Goal: Task Accomplishment & Management: Manage account settings

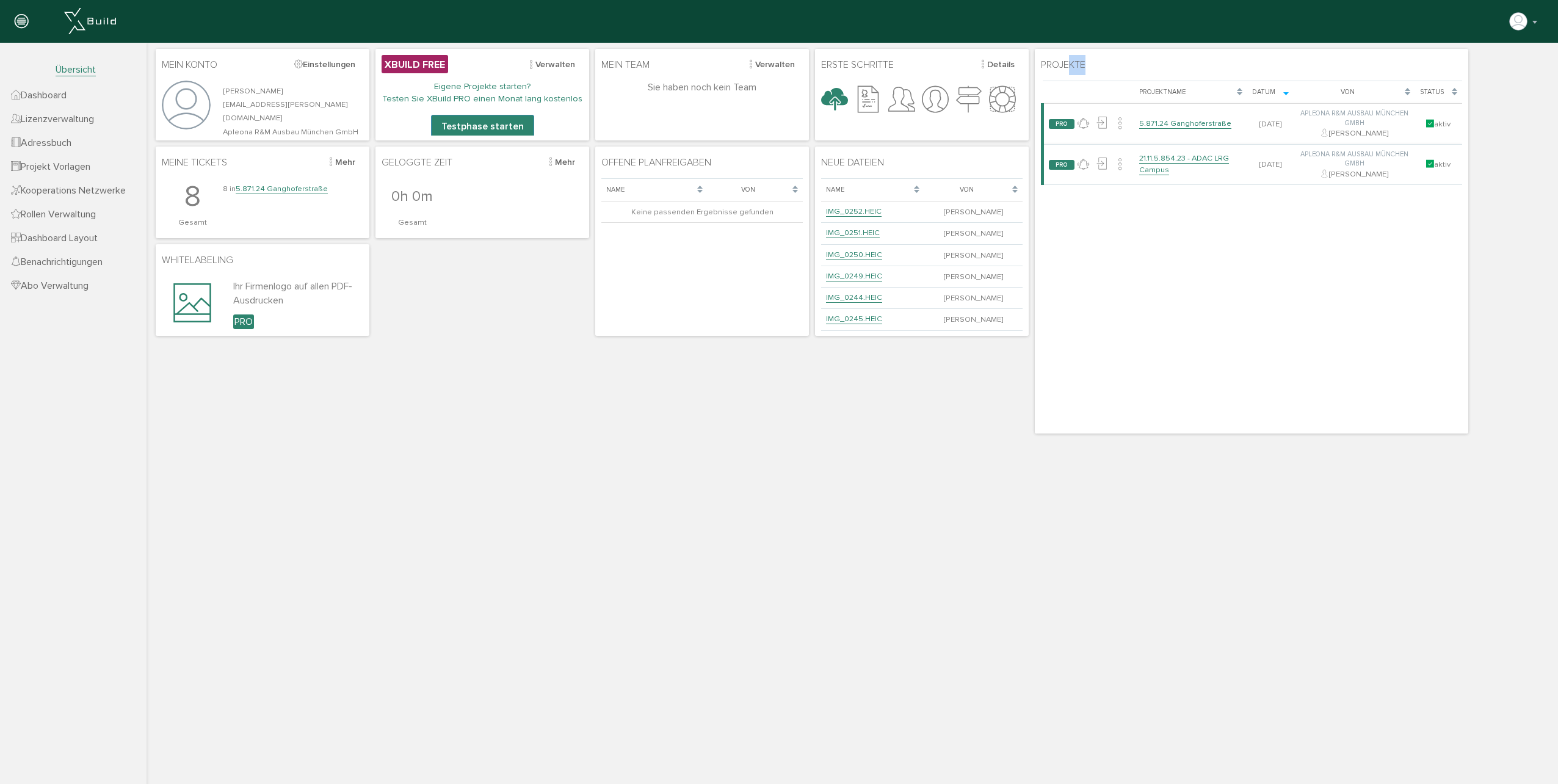
drag, startPoint x: 1082, startPoint y: 67, endPoint x: 1066, endPoint y: 70, distance: 16.3
click at [1066, 70] on span "Projekte" at bounding box center [1063, 65] width 45 height 20
click at [1537, 22] on button "button" at bounding box center [1524, 21] width 31 height 18
click at [1502, 95] on link "Passwort ändern" at bounding box center [1481, 95] width 116 height 19
drag, startPoint x: 353, startPoint y: 309, endPoint x: 1533, endPoint y: 23, distance: 1214.2
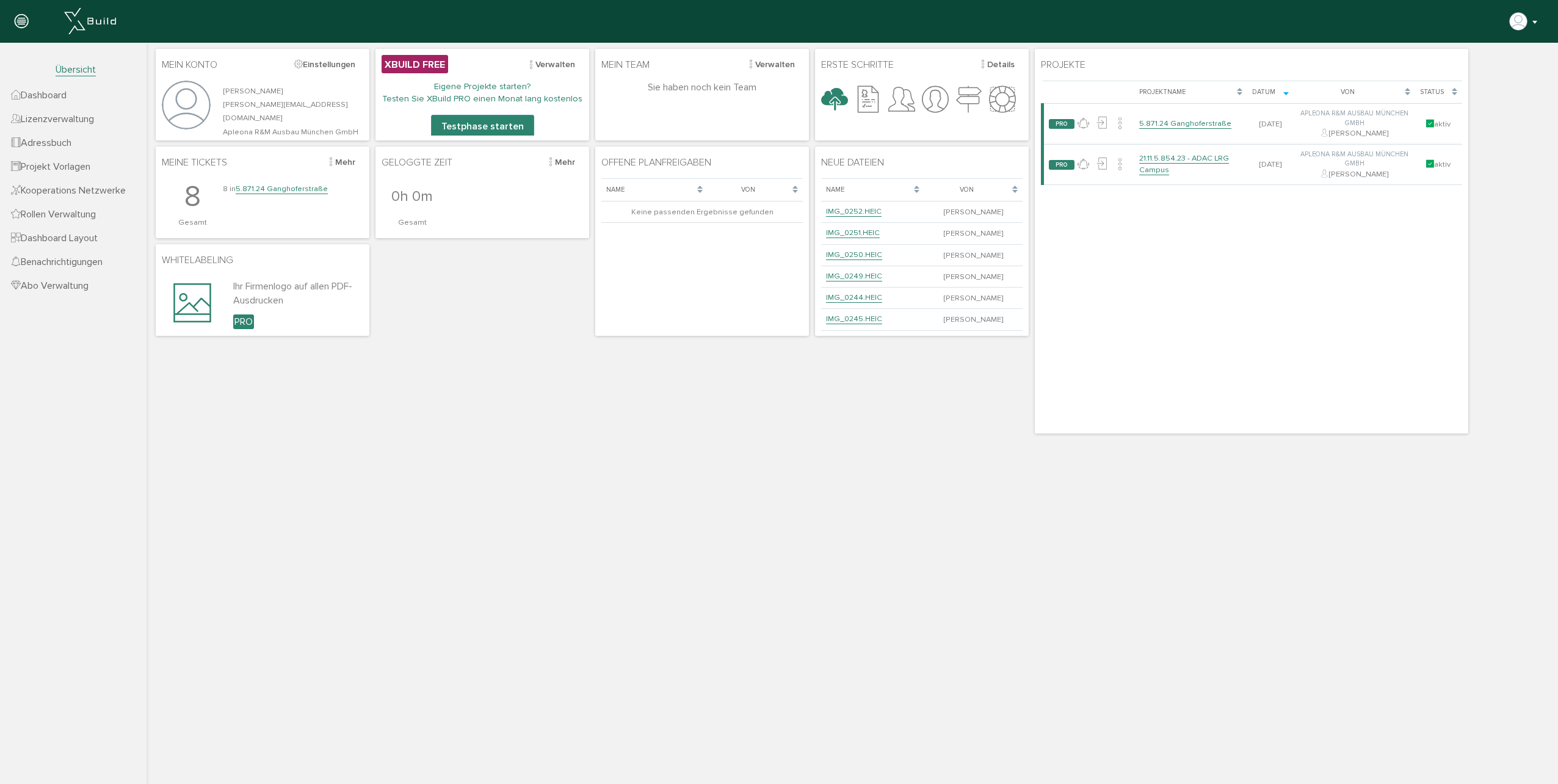
click at [1533, 23] on button "button" at bounding box center [1524, 21] width 31 height 18
click at [63, 96] on span "Dashboard" at bounding box center [38, 95] width 55 height 13
click at [323, 63] on button "Einstellungen" at bounding box center [325, 65] width 77 height 19
select select "f"
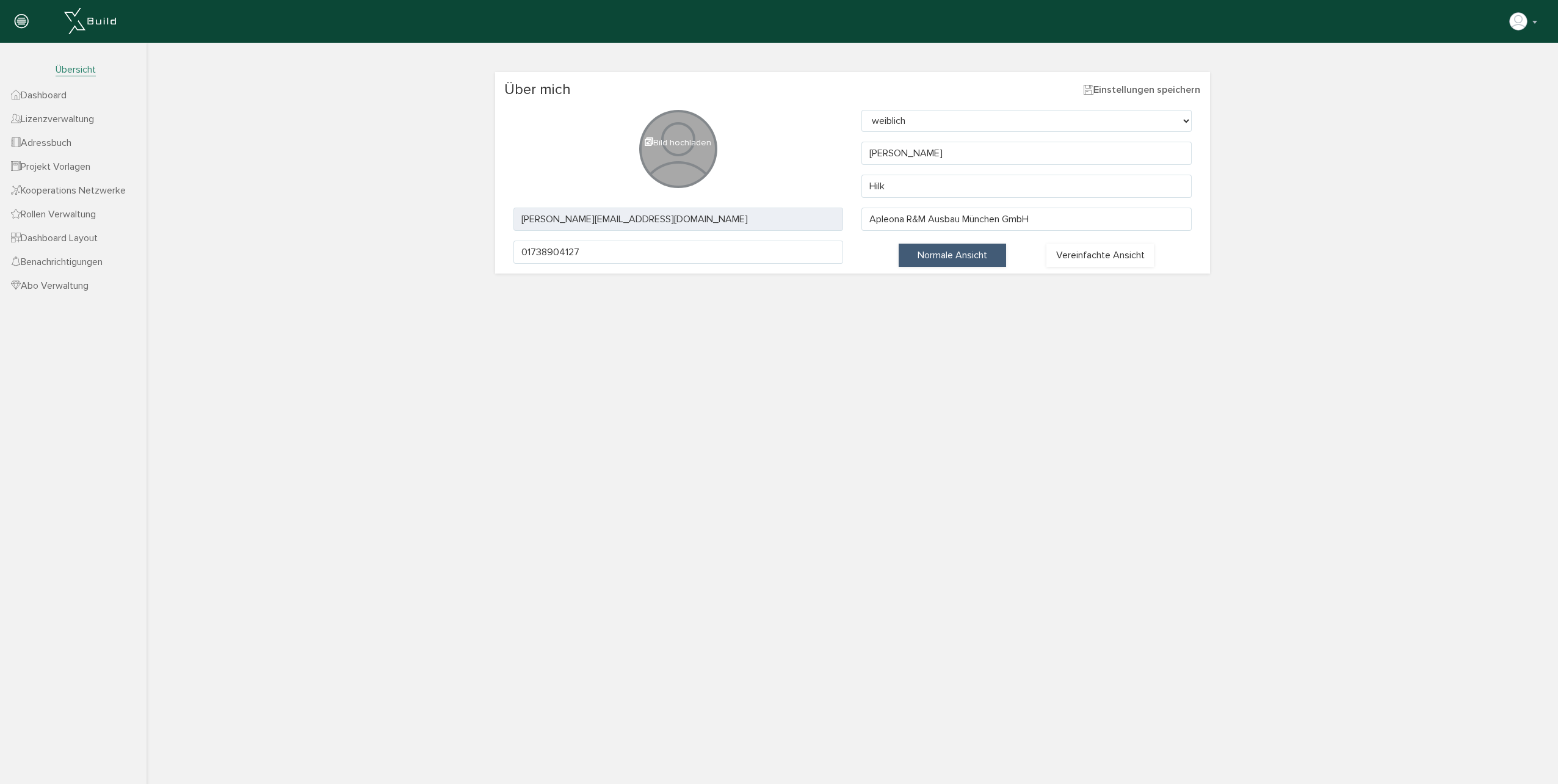
click at [46, 90] on span "Dashboard" at bounding box center [38, 95] width 55 height 13
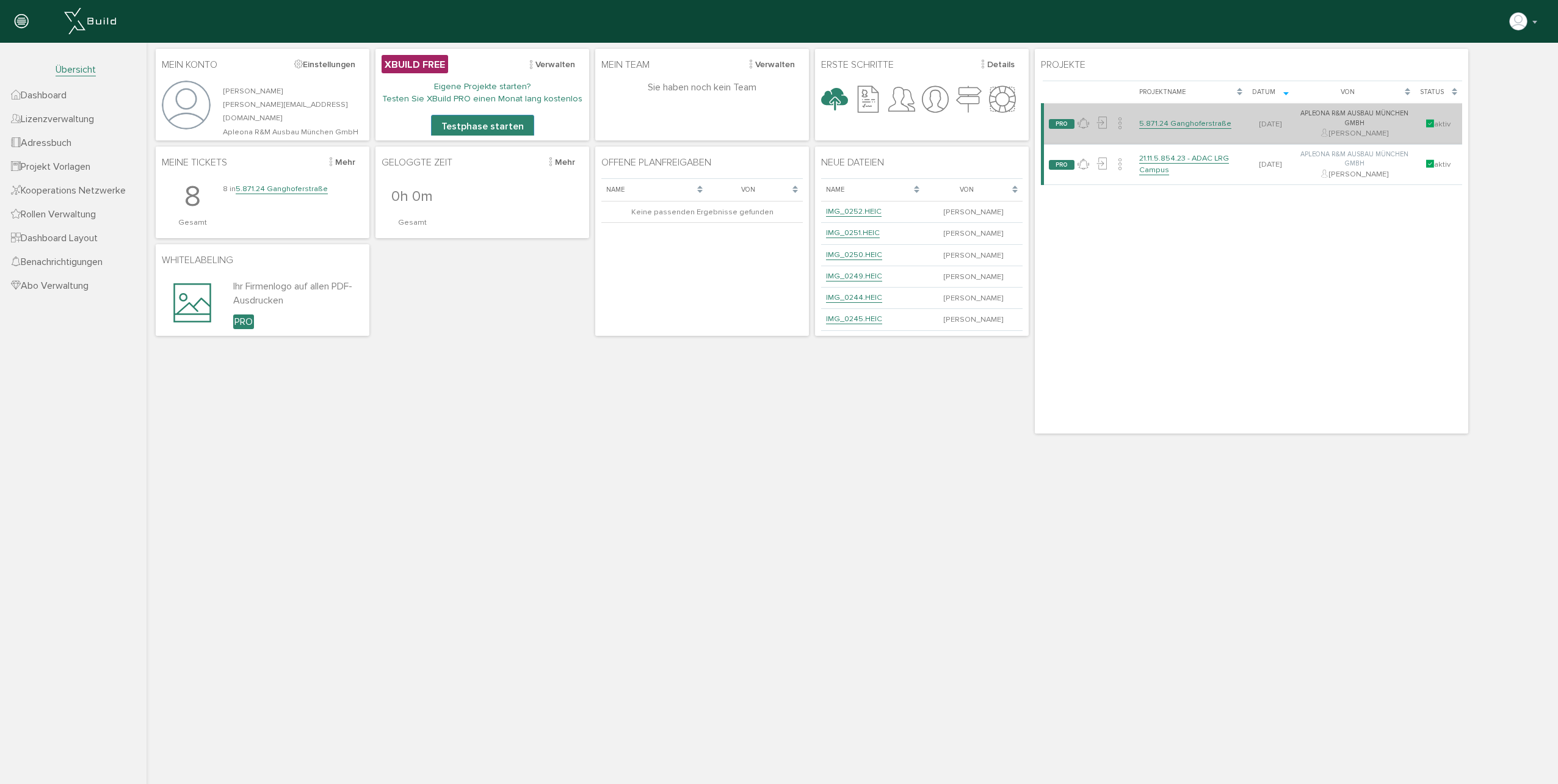
click at [1211, 126] on link "5.871.24 Ganghoferstraße" at bounding box center [1185, 124] width 92 height 10
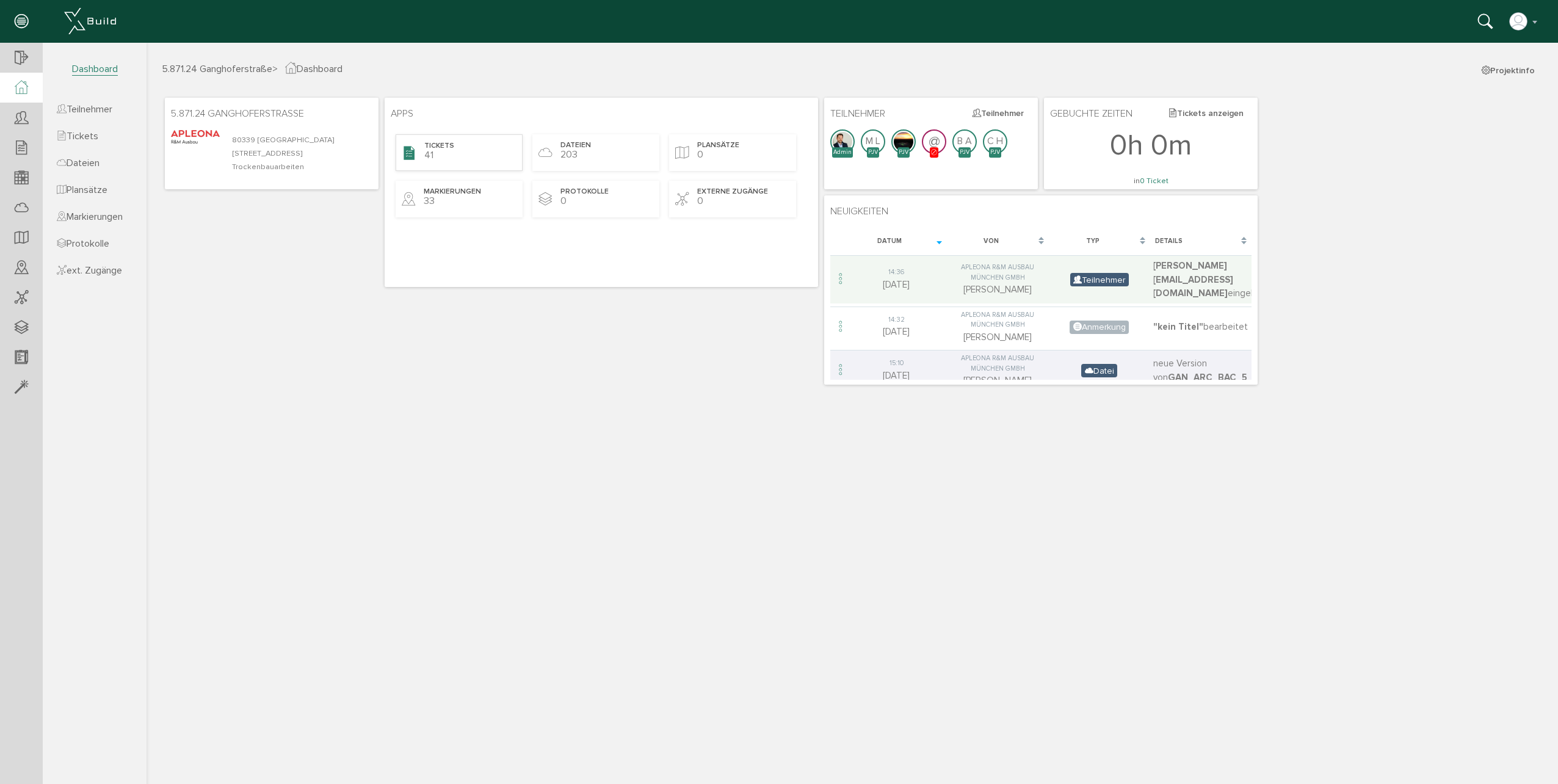
click at [459, 138] on div "Tickets 41" at bounding box center [459, 152] width 127 height 37
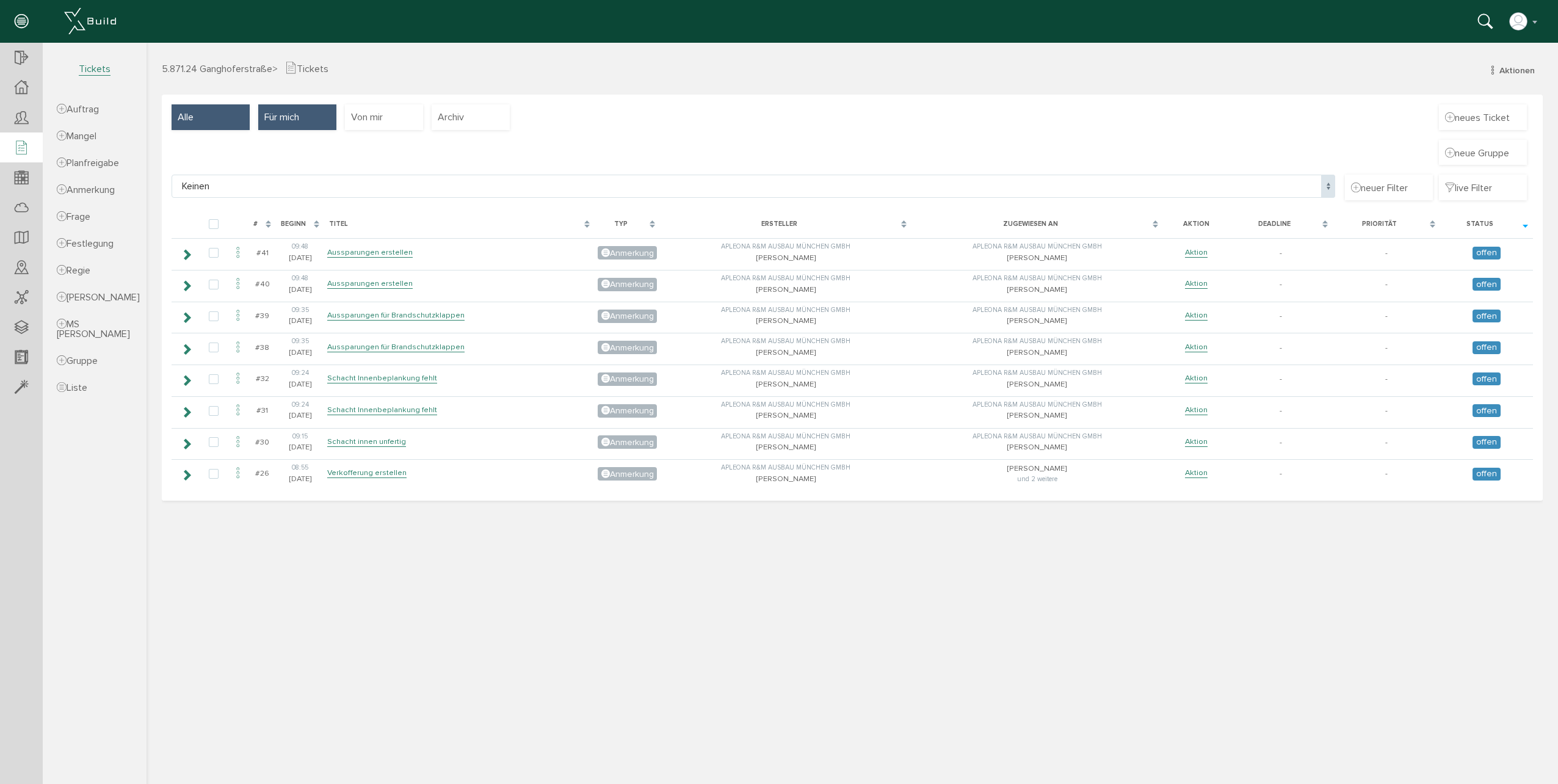
click at [219, 113] on div "Alle" at bounding box center [211, 117] width 78 height 26
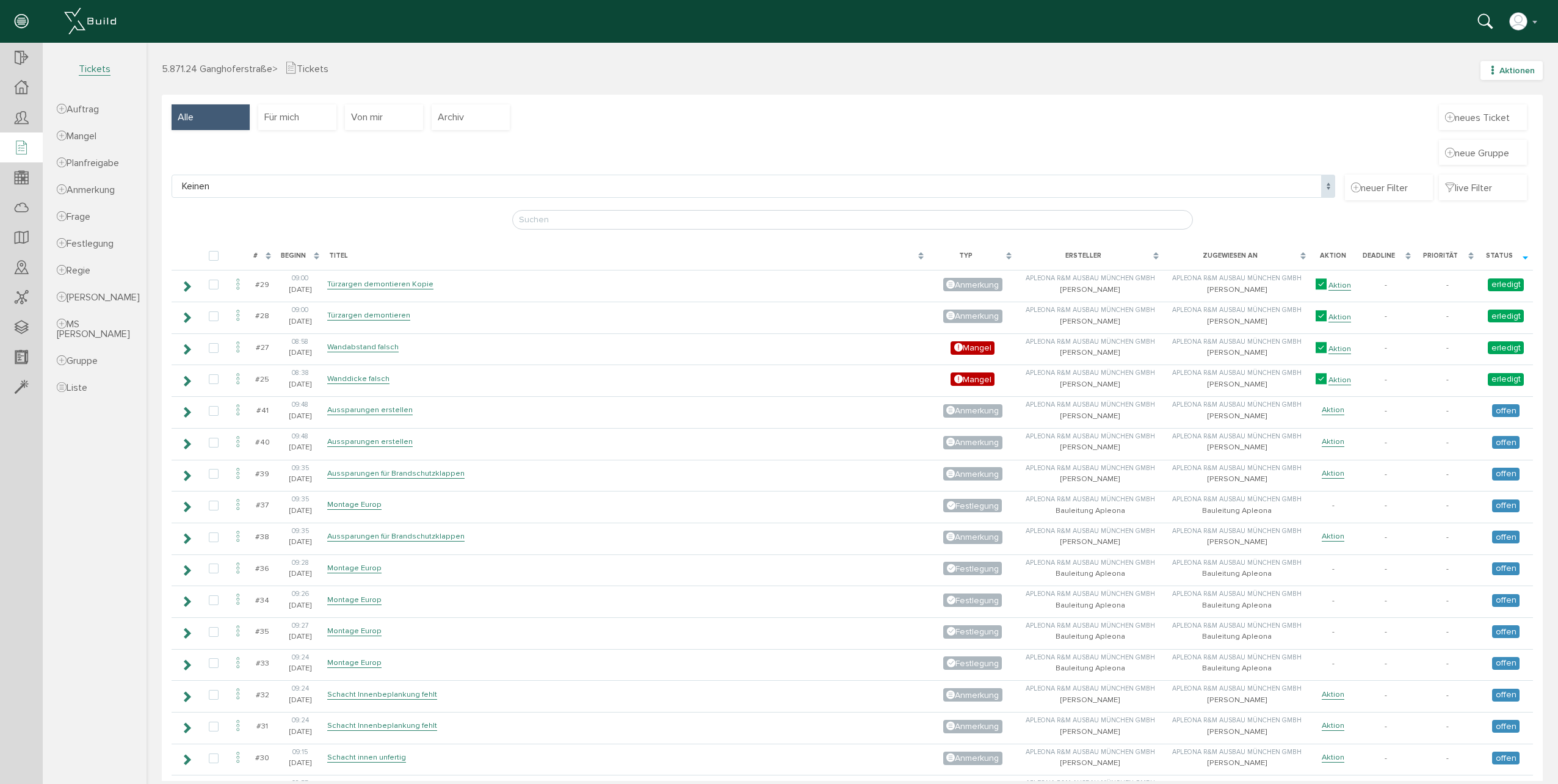
click at [1499, 66] on span "Aktionen" at bounding box center [1517, 71] width 35 height 10
click at [1470, 366] on link "Ticketliste" at bounding box center [1490, 366] width 121 height 19
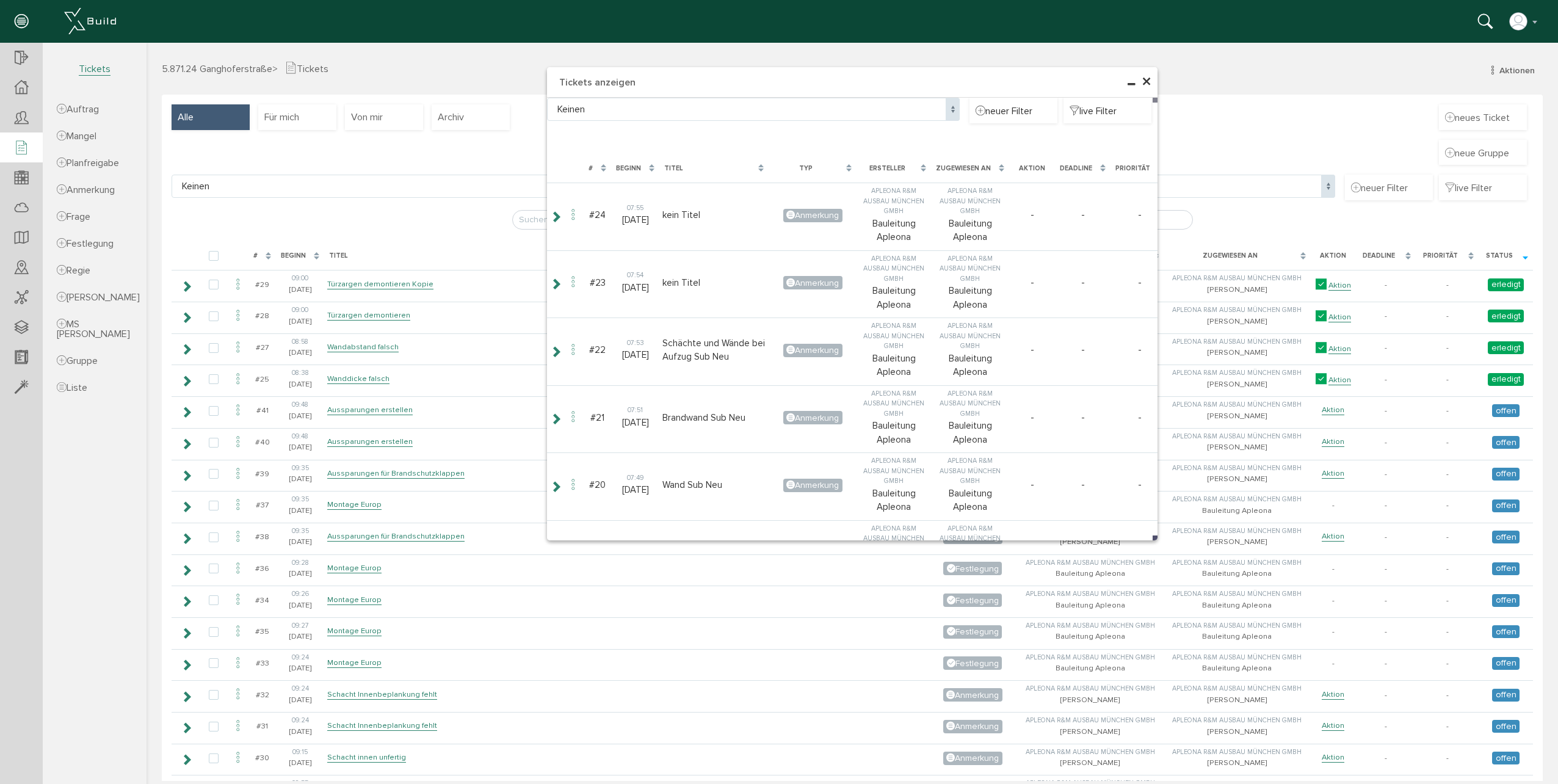
click at [1141, 77] on span "×" at bounding box center [1146, 82] width 10 height 24
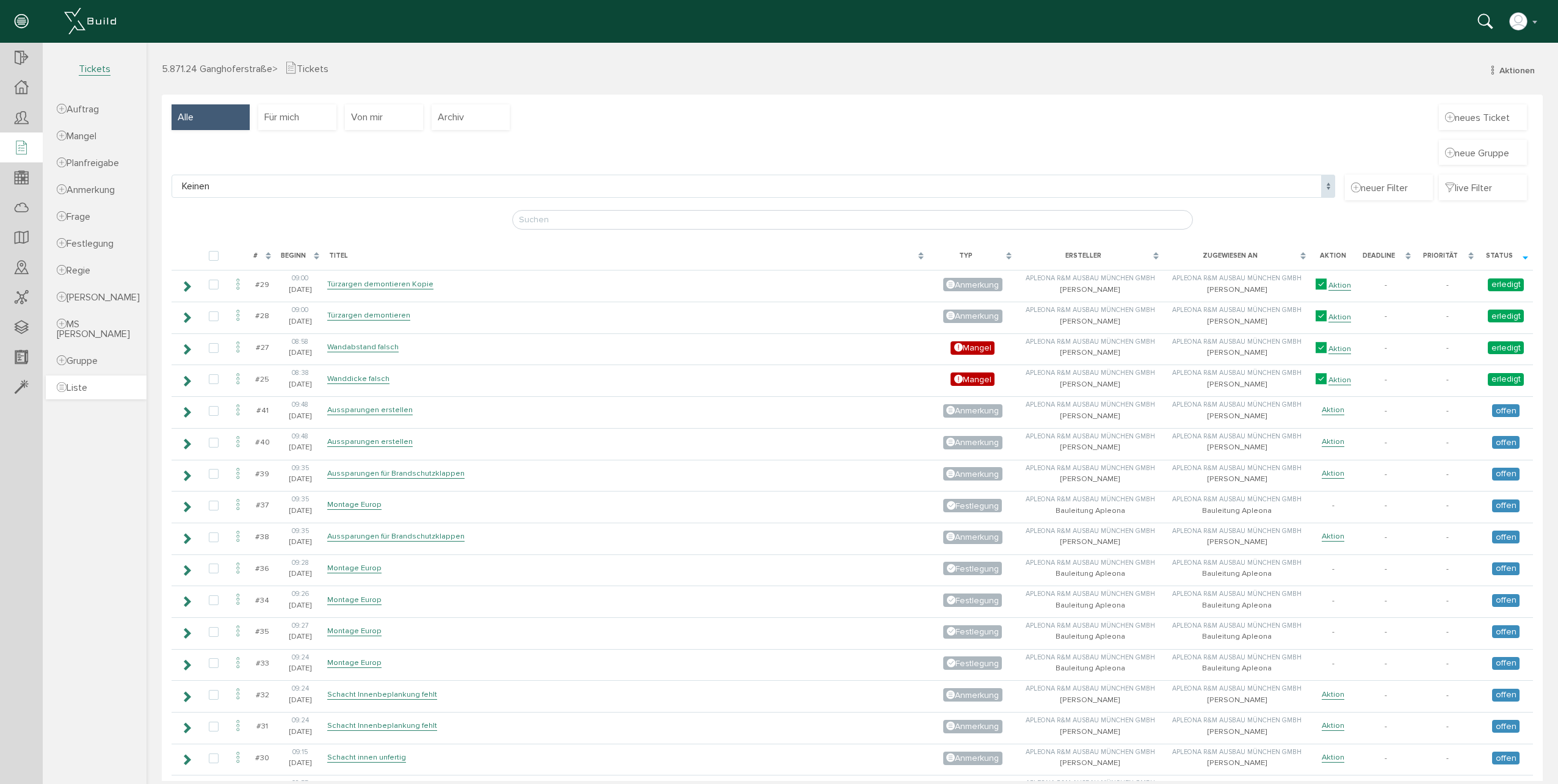
click at [71, 394] on span "Liste" at bounding box center [71, 387] width 30 height 13
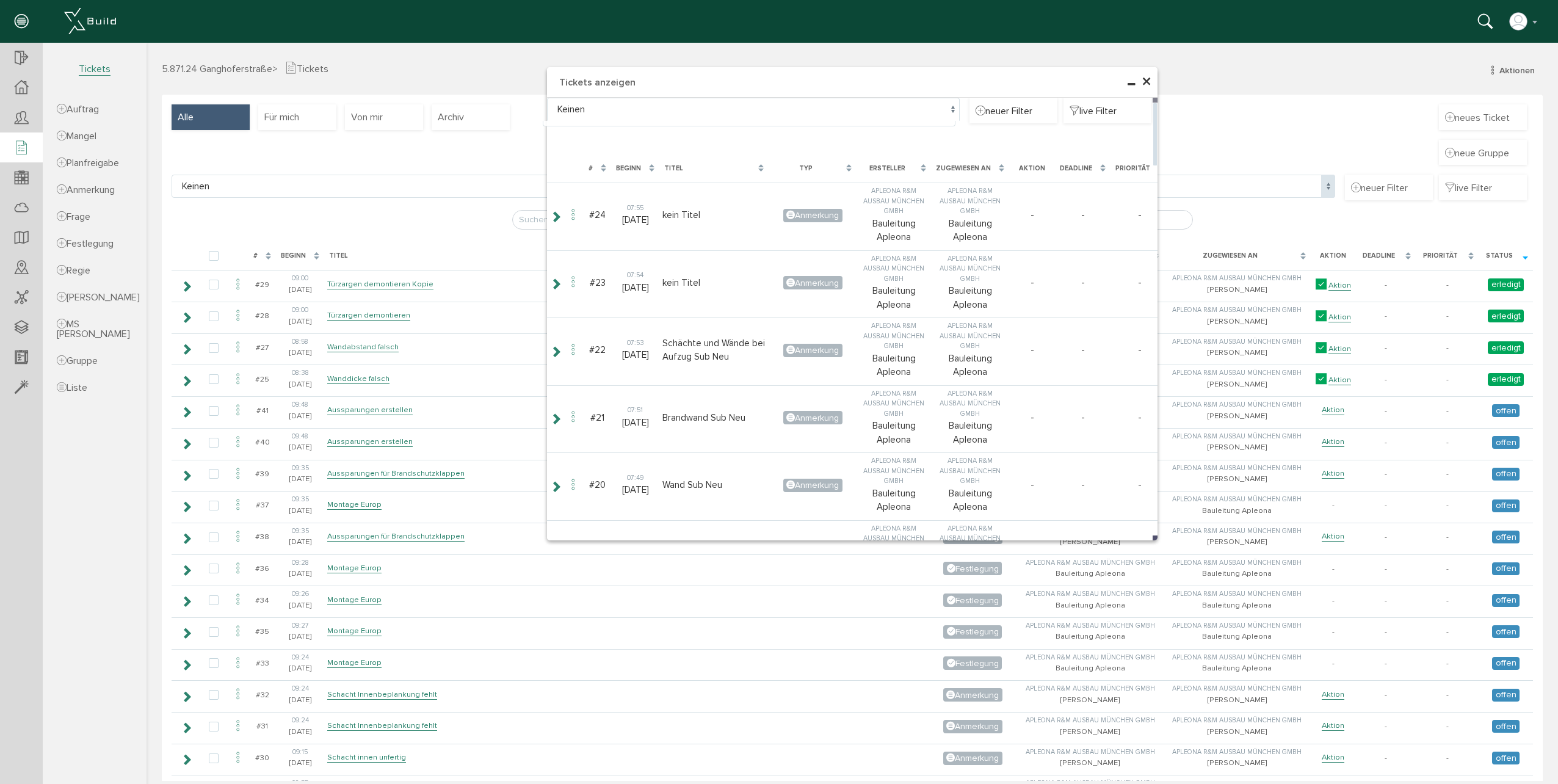
click at [946, 103] on span at bounding box center [952, 110] width 14 height 24
click at [1027, 112] on span "neuer Filter" at bounding box center [1004, 110] width 57 height 13
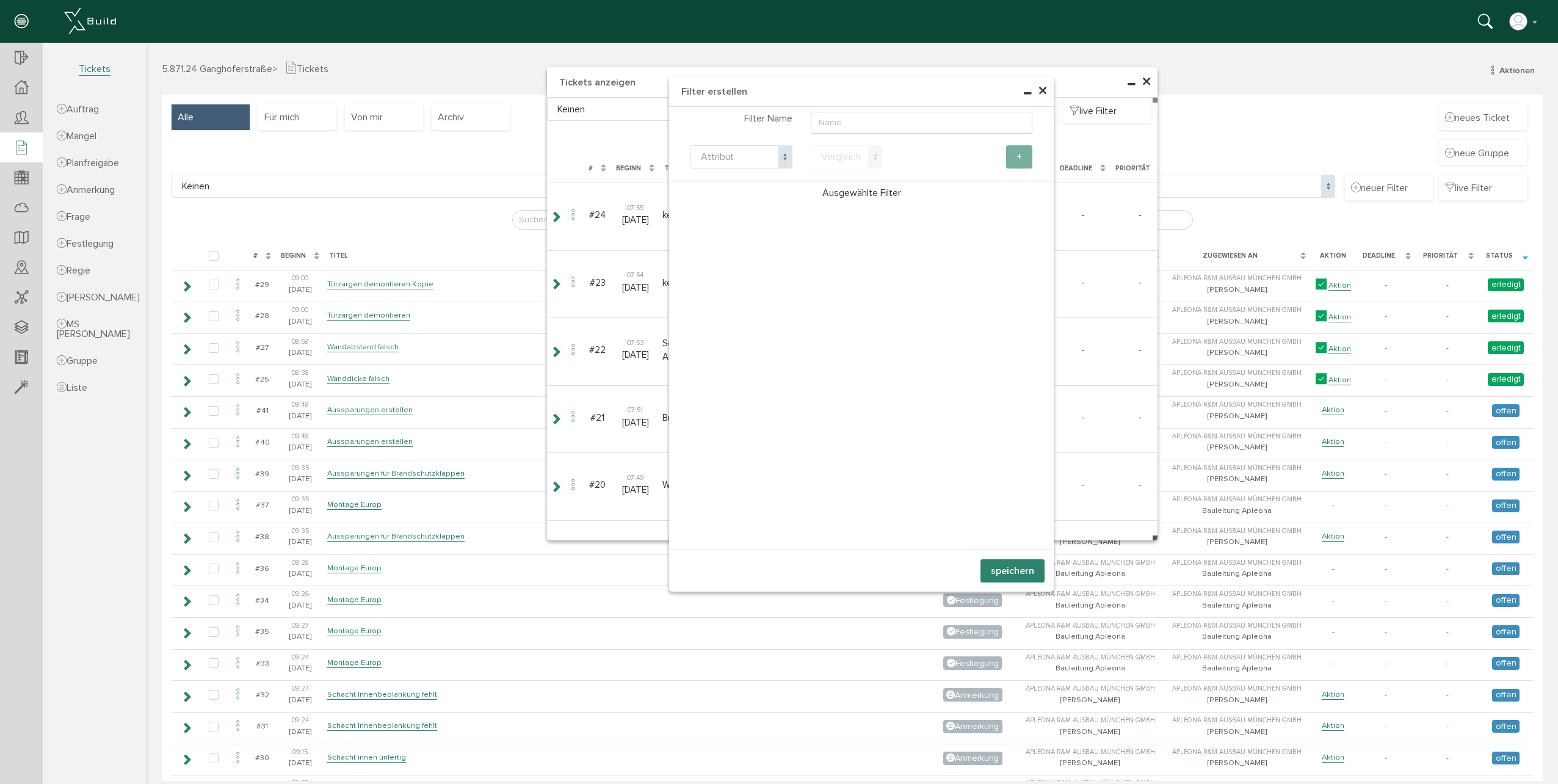
click at [1038, 87] on span "×" at bounding box center [1043, 91] width 10 height 24
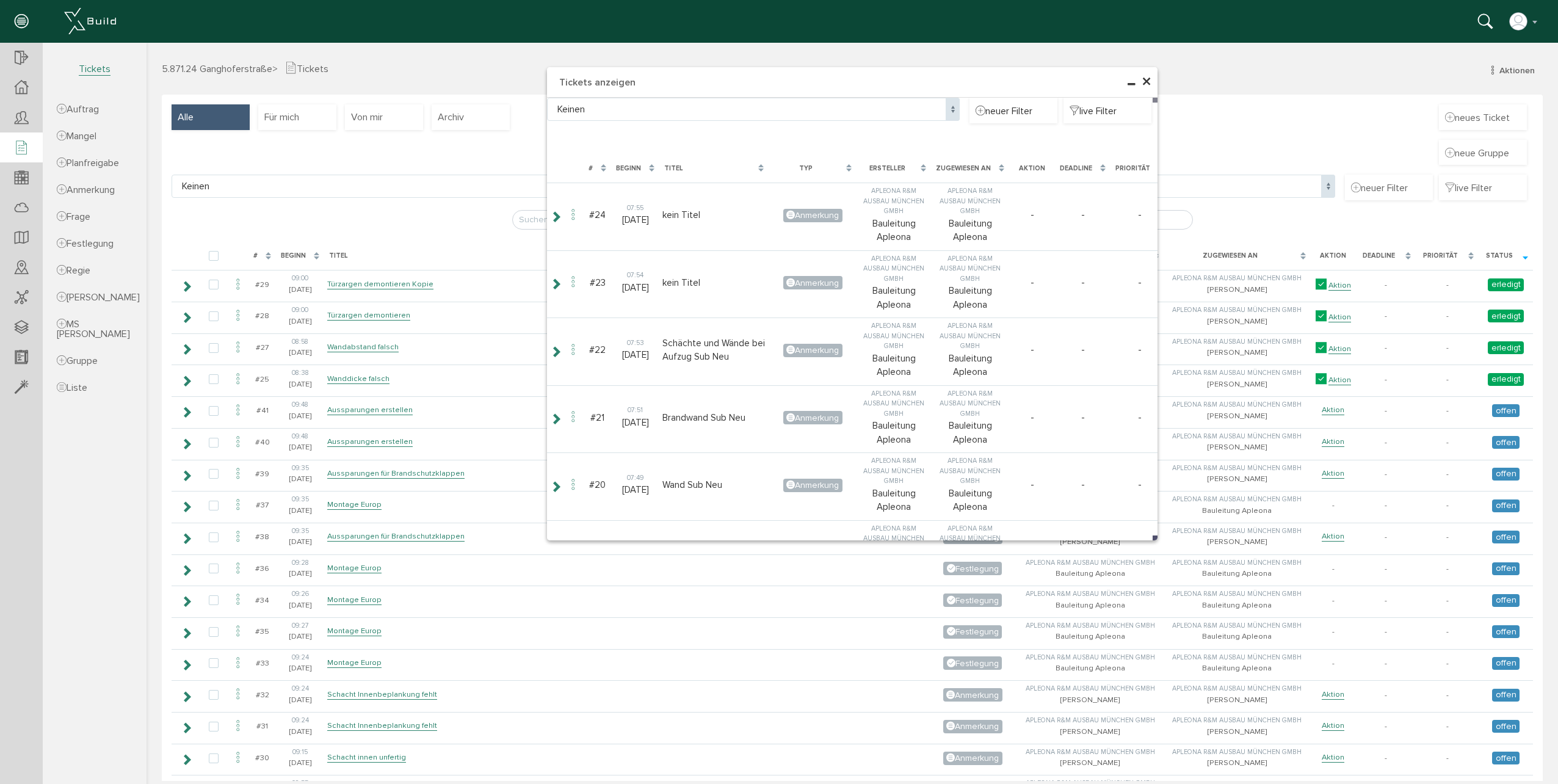
click at [1141, 84] on span "×" at bounding box center [1146, 82] width 10 height 24
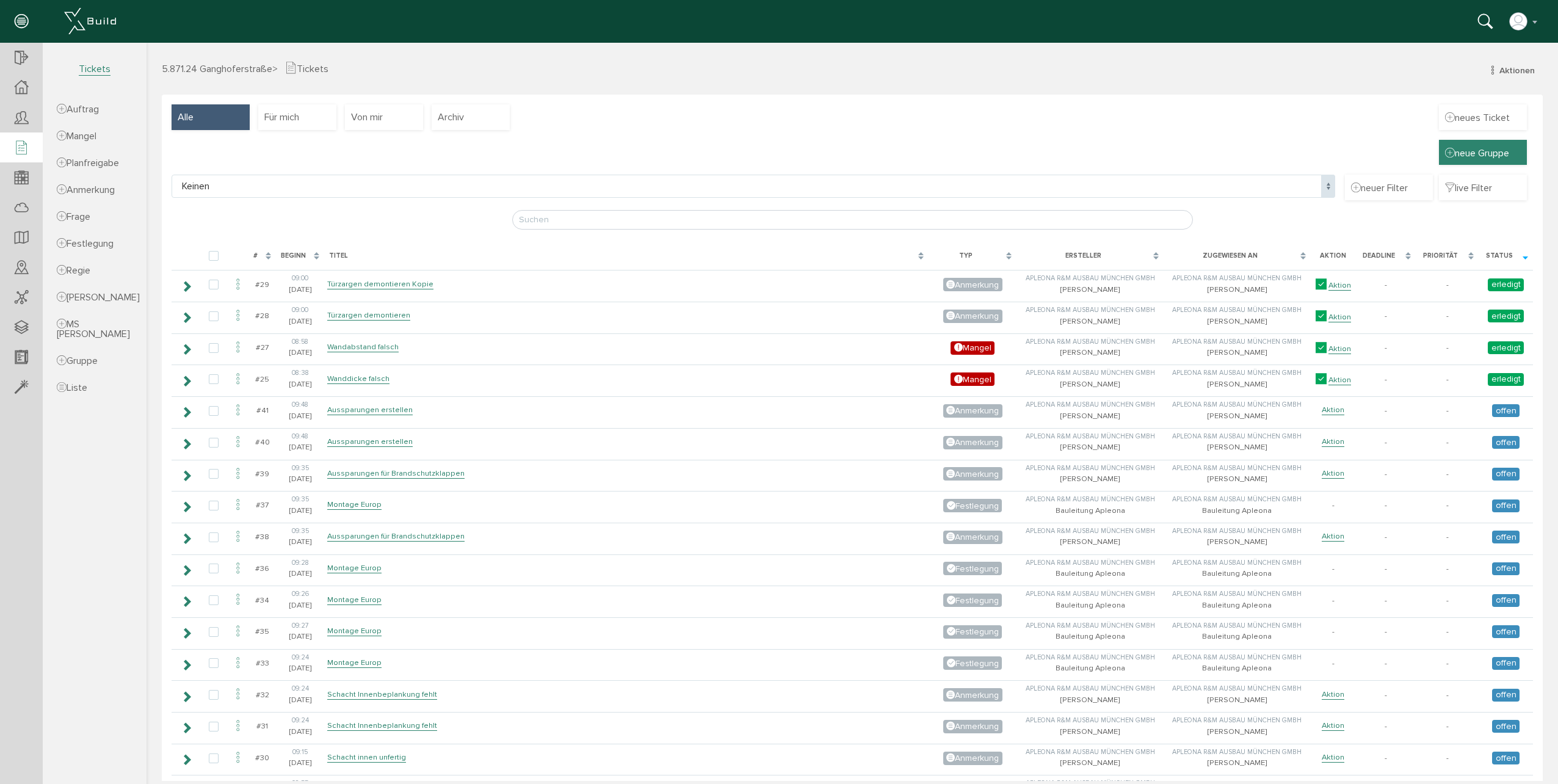
click at [1473, 159] on span "neue Gruppe" at bounding box center [1483, 152] width 76 height 13
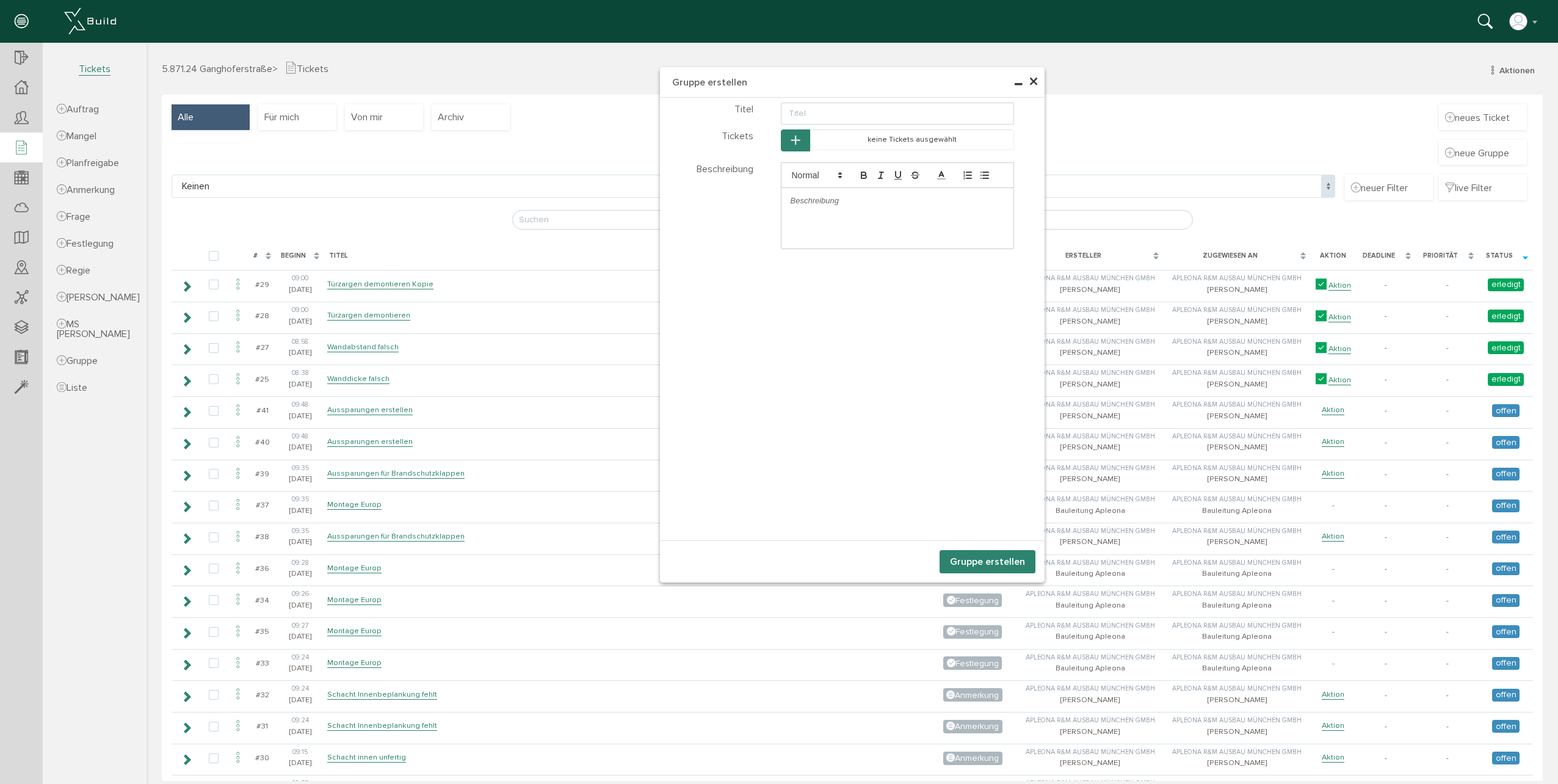
click at [1031, 85] on span "×" at bounding box center [1033, 82] width 10 height 24
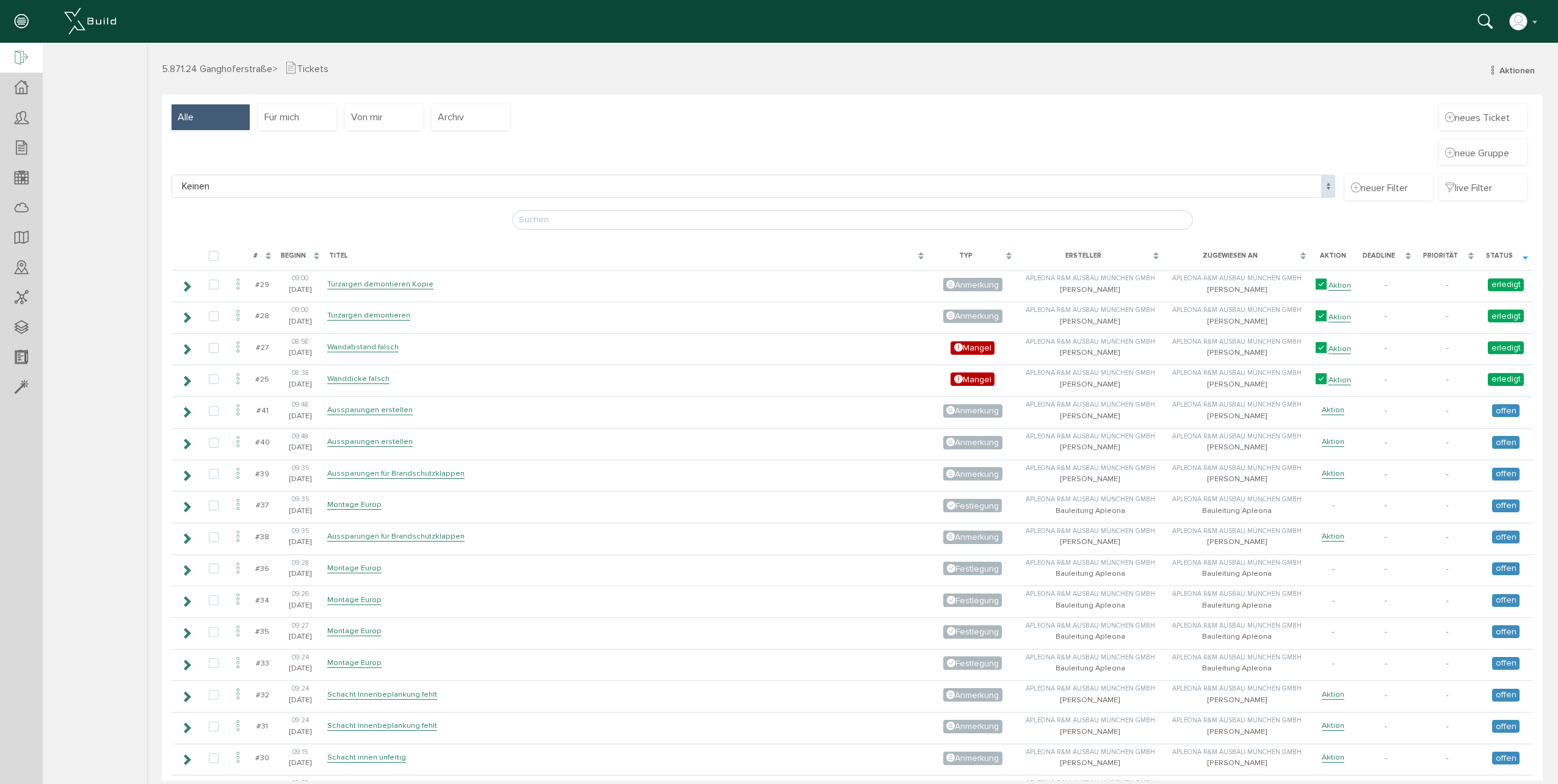
click at [24, 63] on icon at bounding box center [21, 58] width 13 height 17
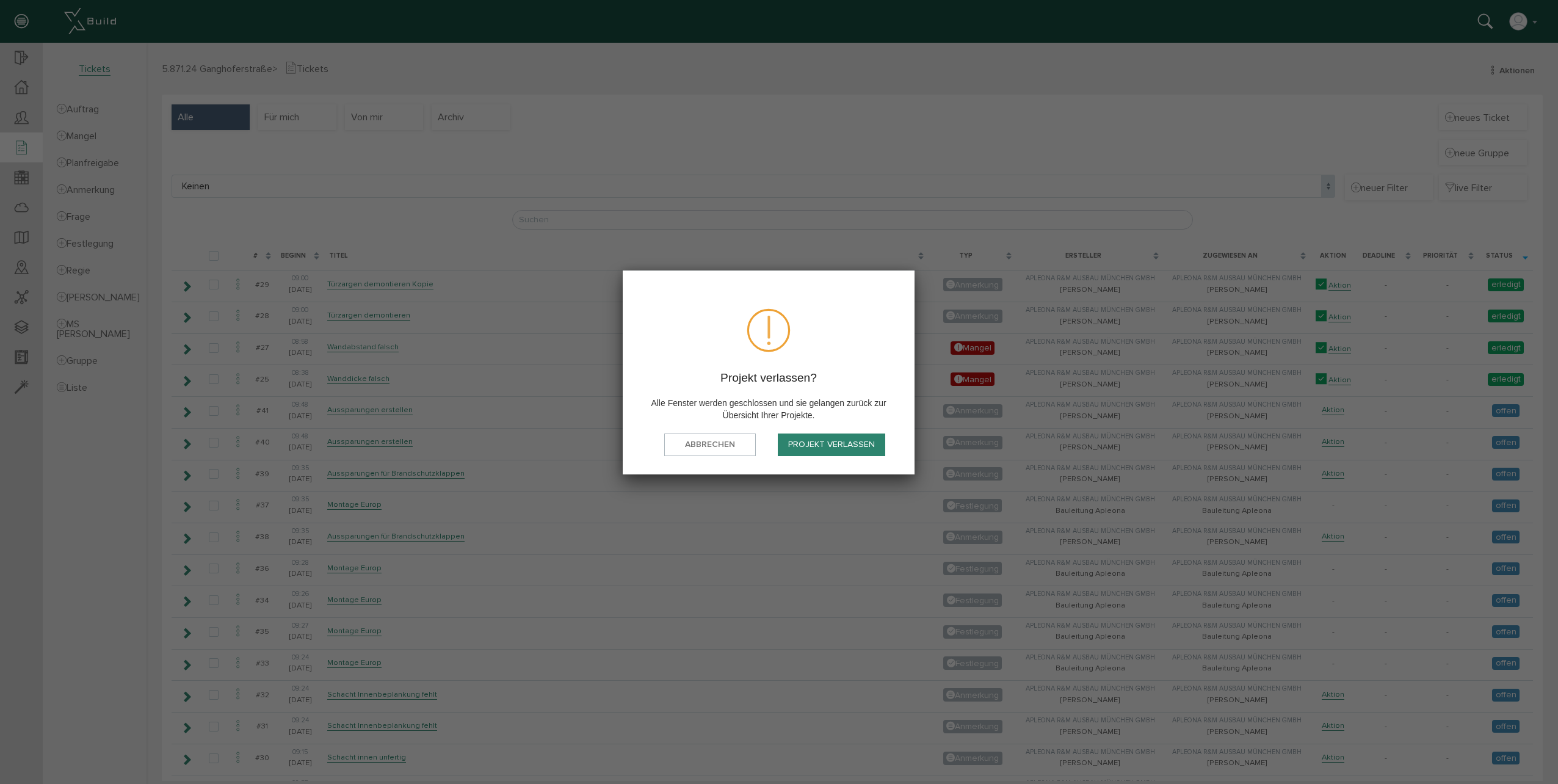
click at [809, 438] on button "Projekt verlassen" at bounding box center [831, 445] width 107 height 23
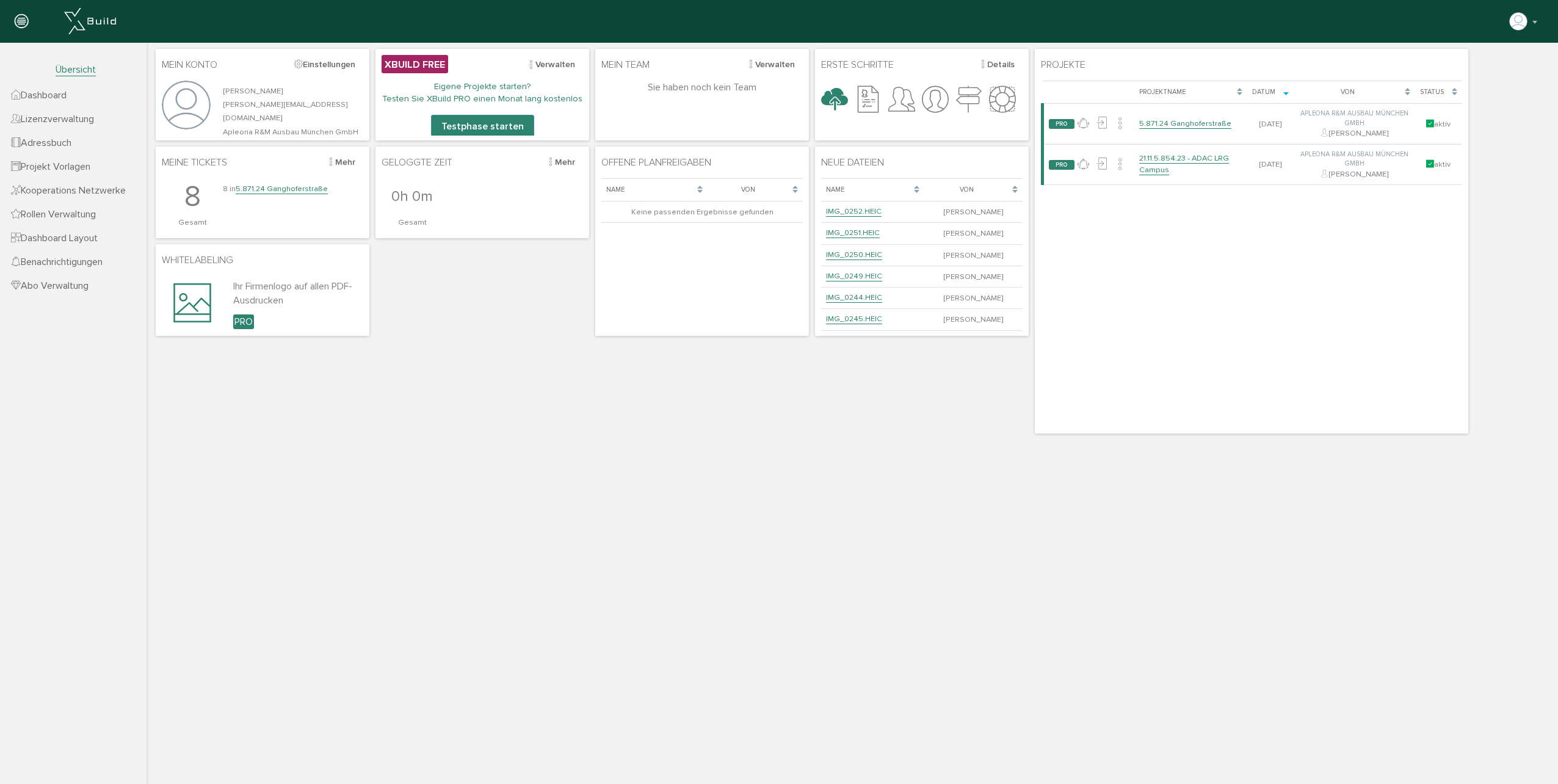
click at [63, 147] on span "Adressbuch" at bounding box center [41, 143] width 60 height 13
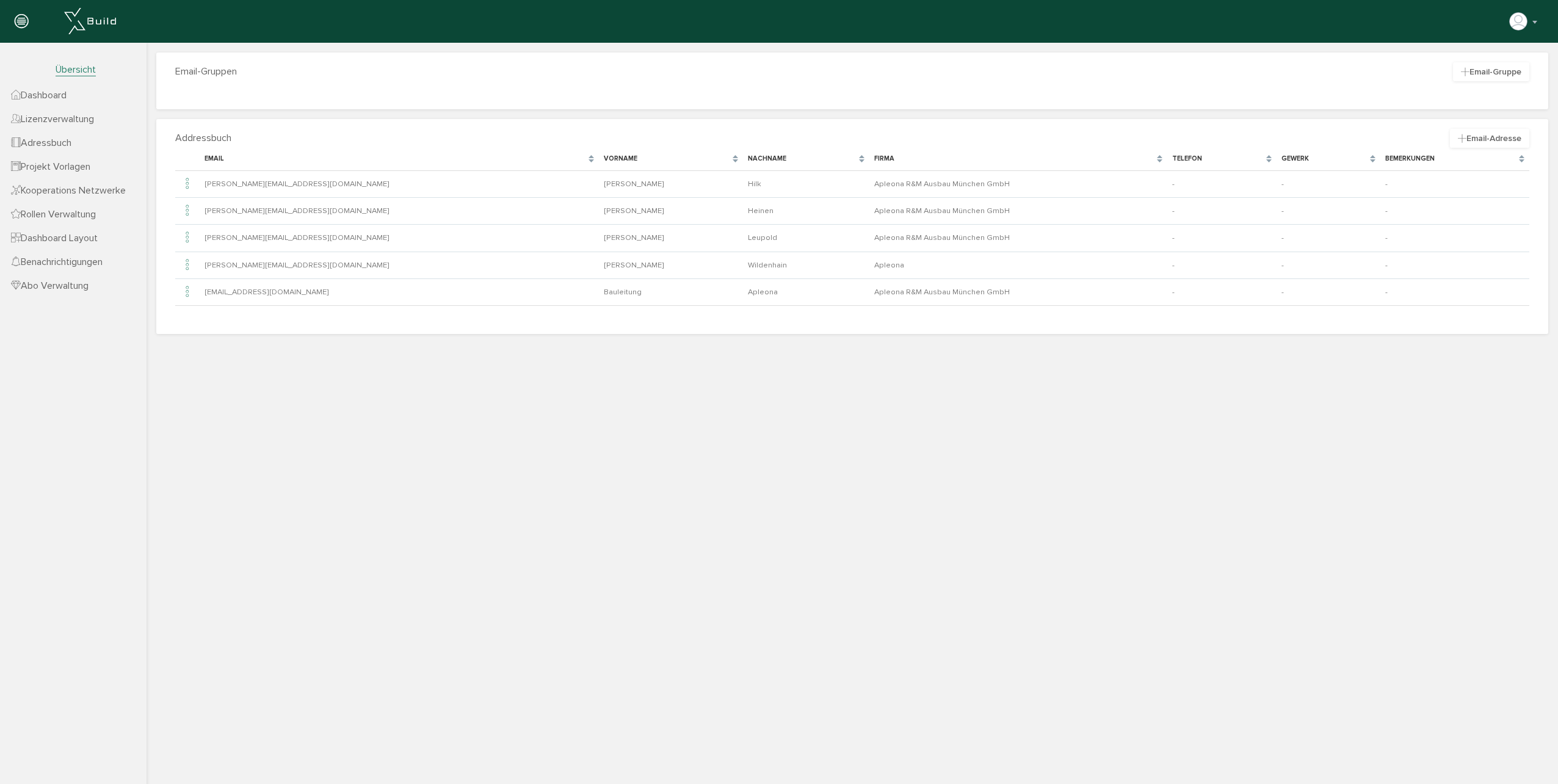
click at [61, 236] on span "Dashboard Layout" at bounding box center [54, 238] width 87 height 13
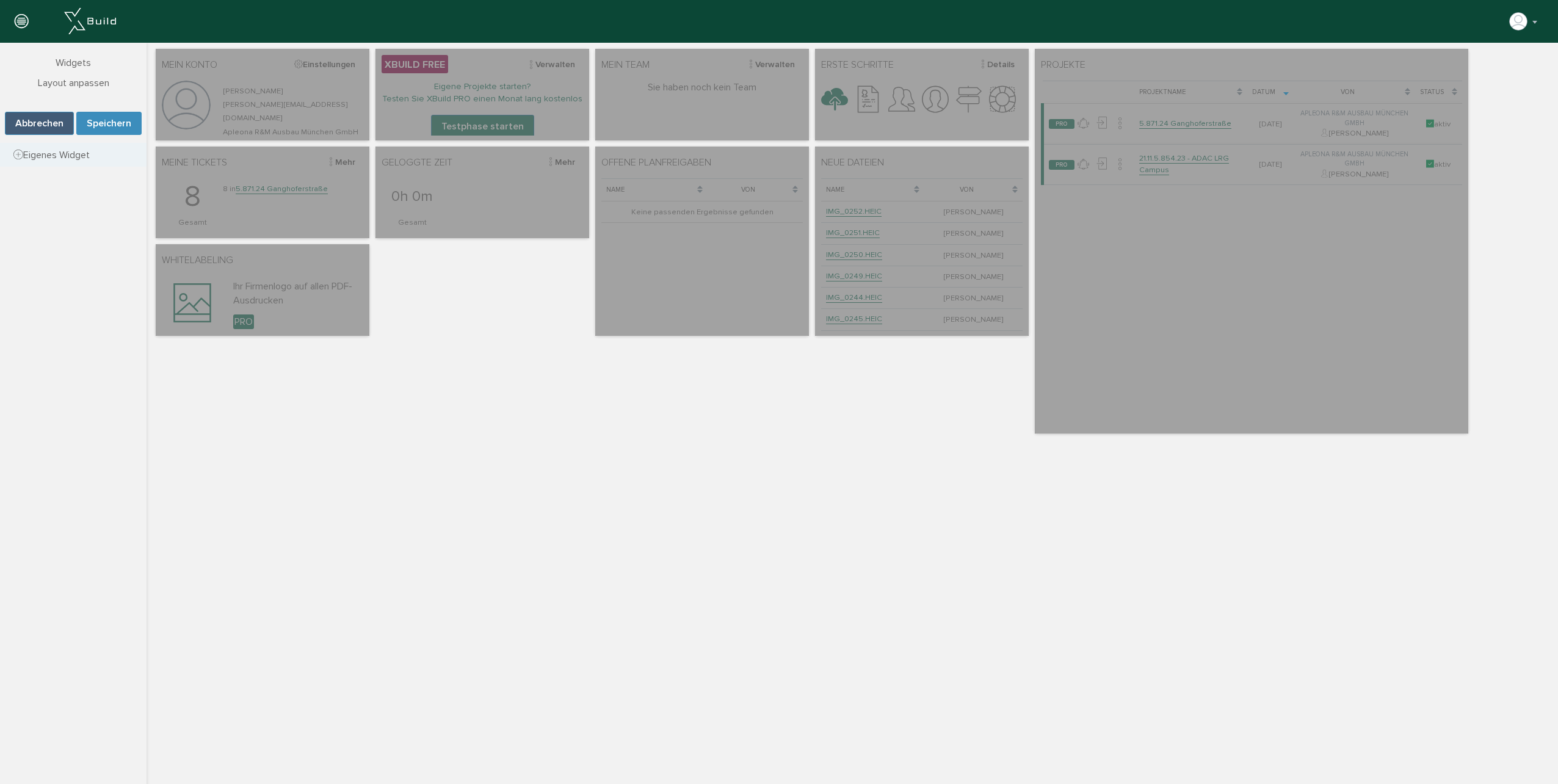
click at [21, 154] on icon at bounding box center [18, 155] width 10 height 13
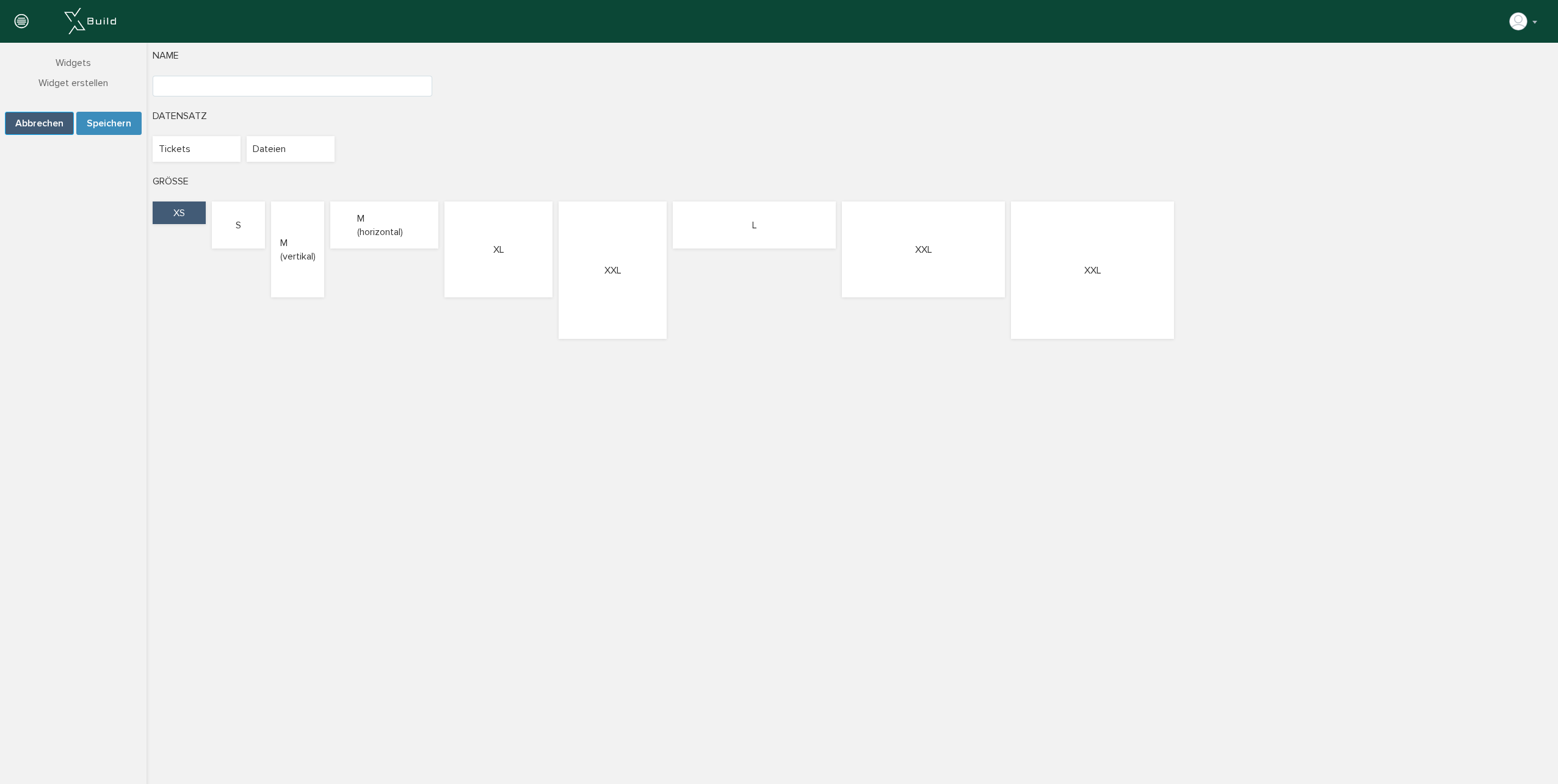
click at [38, 127] on button "Abbrechen" at bounding box center [40, 124] width 69 height 24
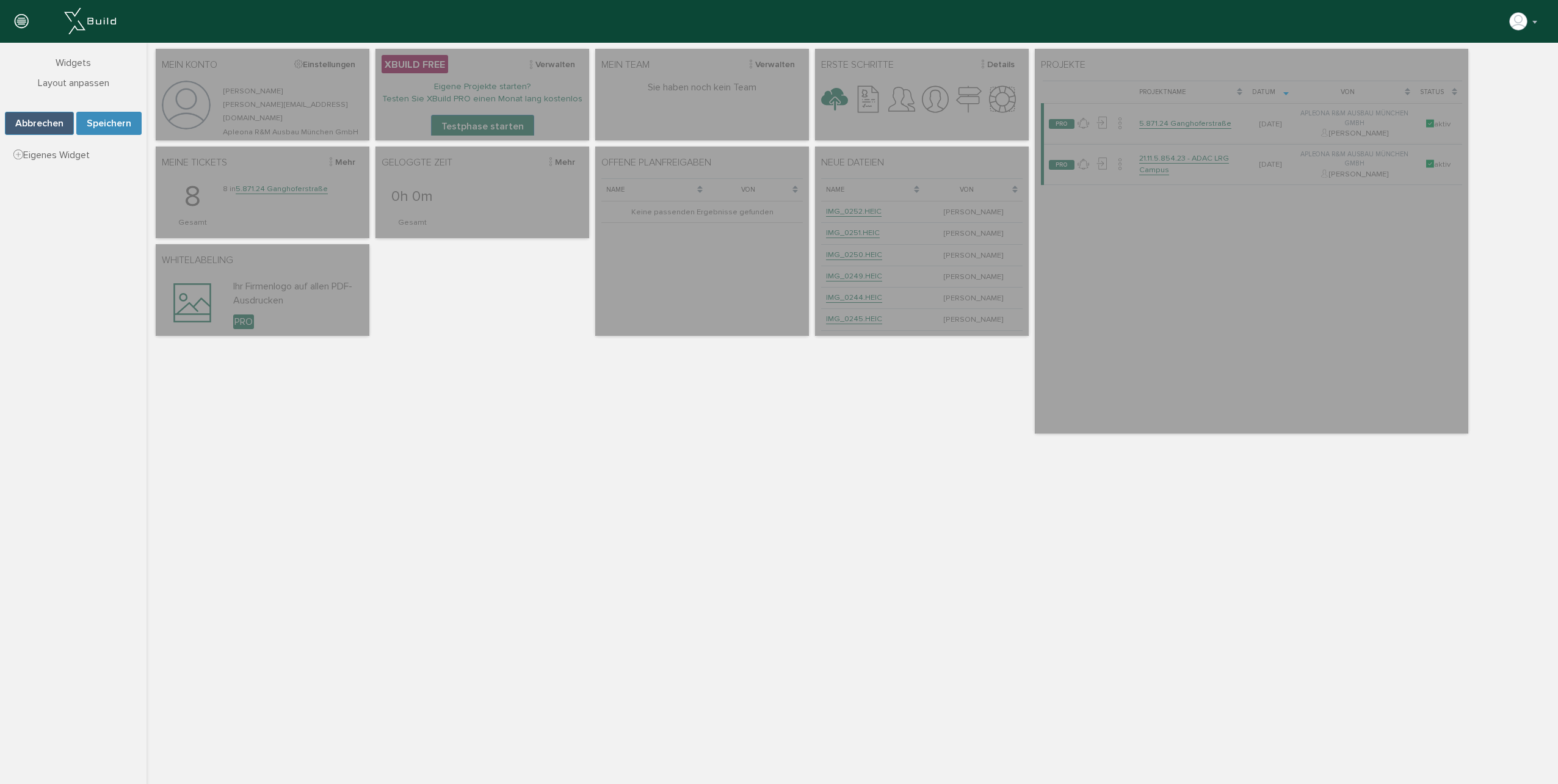
click at [609, 420] on div "Mein Konto Einstellungen Carolin Hilk carolin.hilk@apleona.com Apleona R&M Ausb…" at bounding box center [852, 241] width 1399 height 391
click at [54, 124] on button "Abbrechen" at bounding box center [40, 124] width 69 height 24
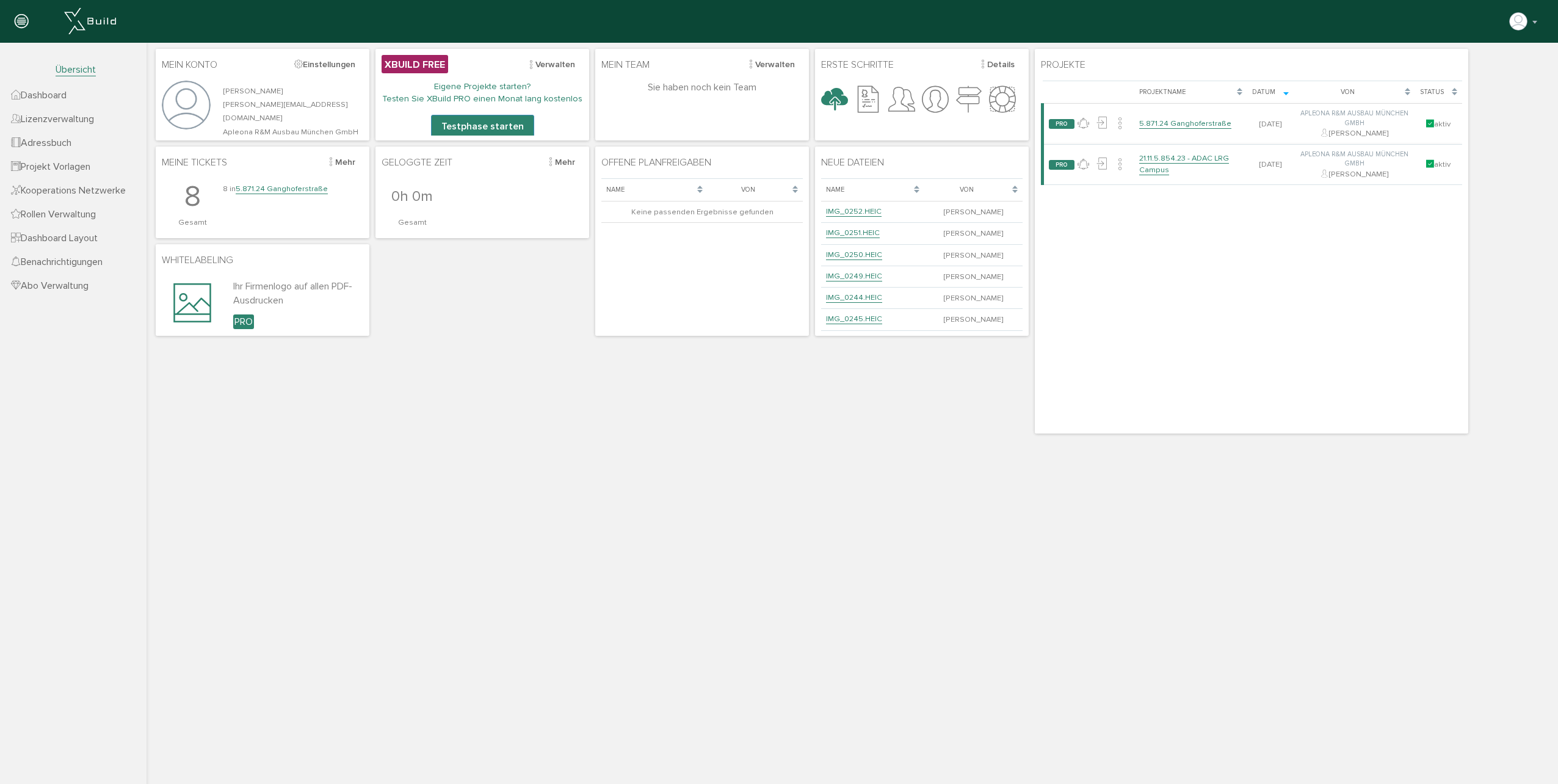
click at [81, 98] on link "Dashboard" at bounding box center [73, 95] width 147 height 24
click at [1009, 63] on button "Details" at bounding box center [996, 65] width 52 height 19
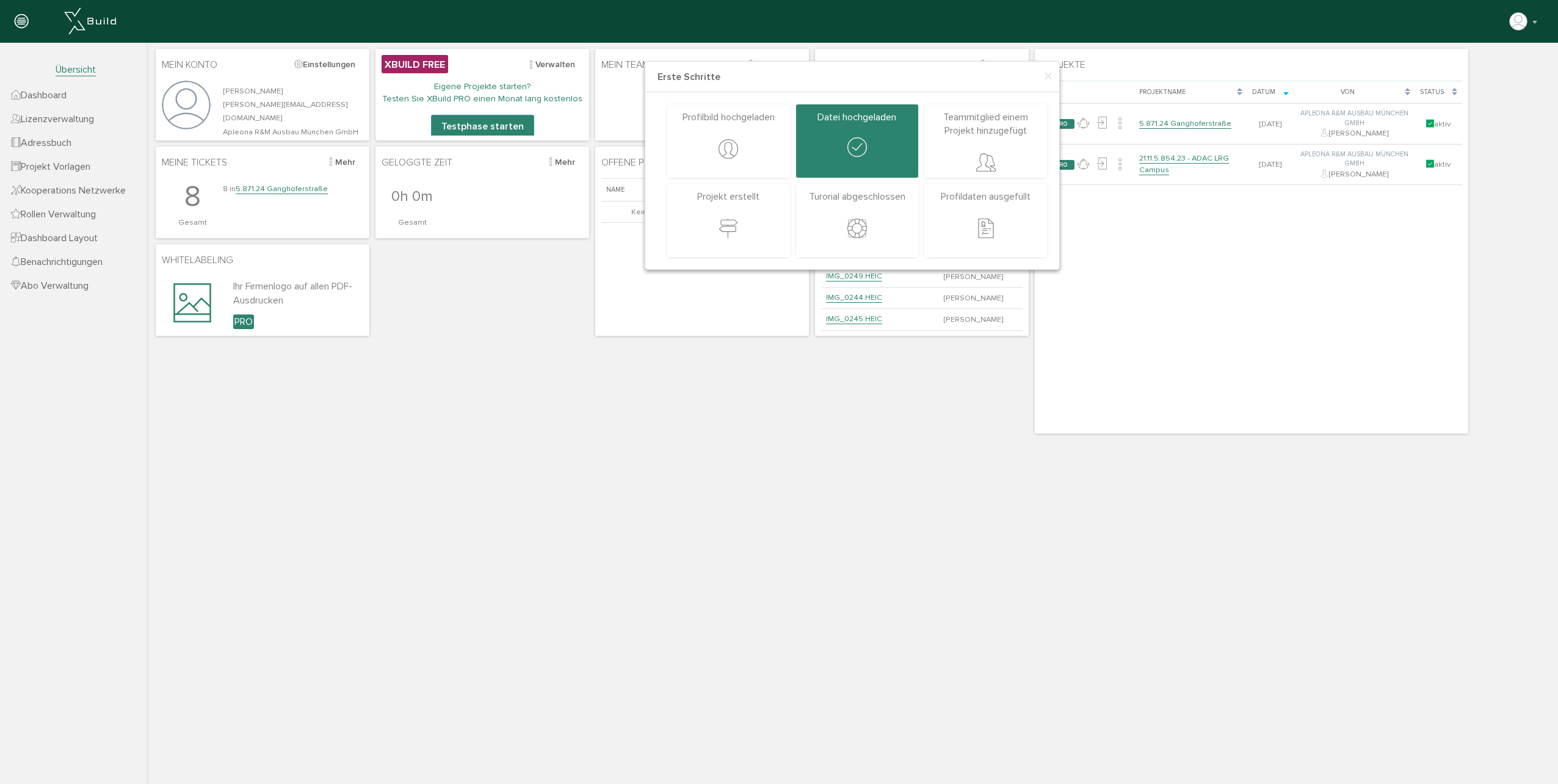
click at [864, 232] on icon at bounding box center [857, 230] width 20 height 24
click at [873, 198] on p "Turorial abgeschlossen" at bounding box center [857, 197] width 110 height 13
click at [822, 414] on div "× Erste Schritte Profilbild hochgeladen Projekt erstellt Datei hochgeladen Turo…" at bounding box center [852, 239] width 1411 height 394
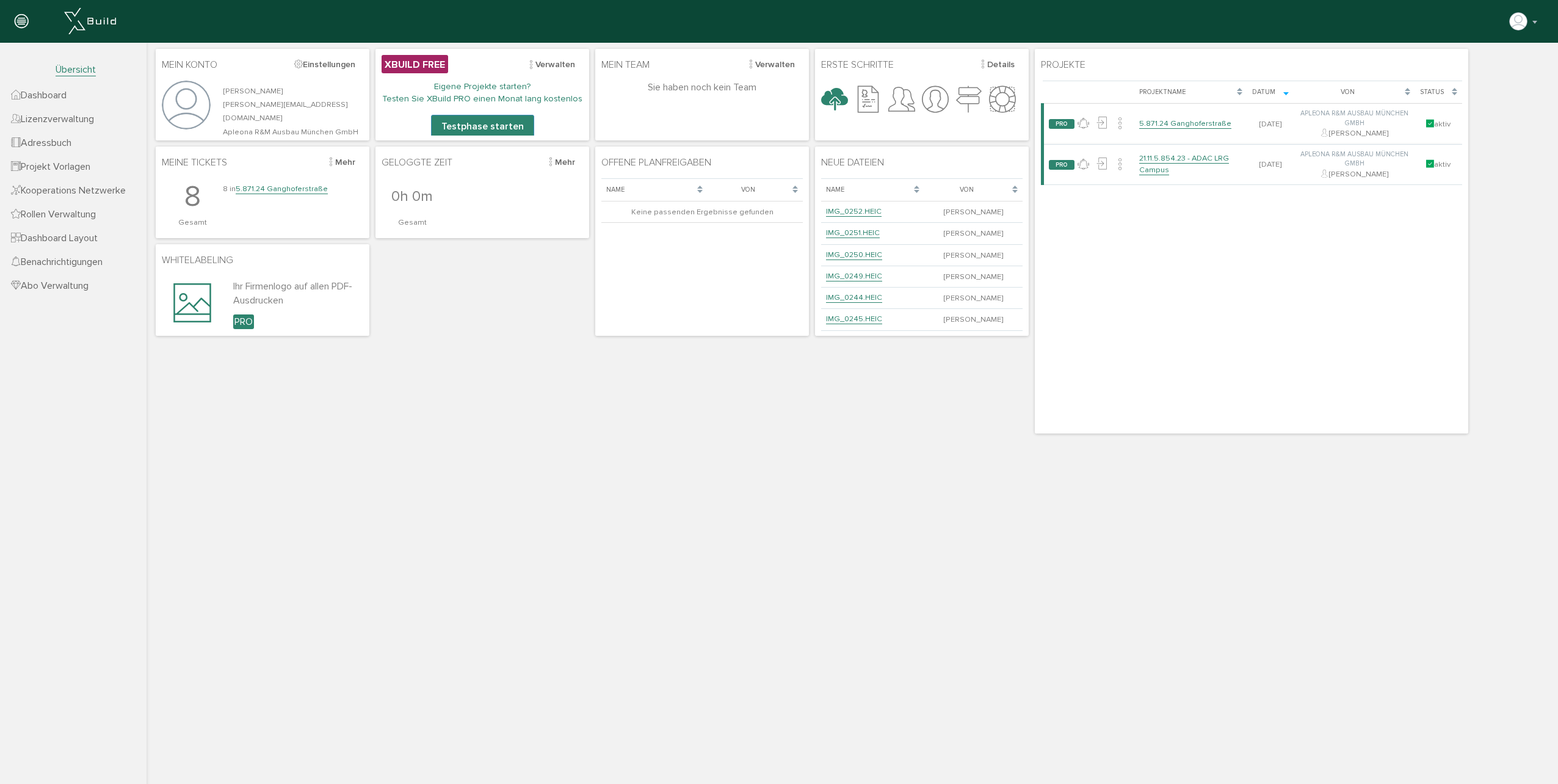
click at [871, 65] on span "Erste Schritte" at bounding box center [857, 65] width 73 height 20
click at [837, 94] on icon at bounding box center [834, 100] width 27 height 40
click at [864, 93] on icon at bounding box center [868, 100] width 27 height 40
click at [1012, 66] on button "Details" at bounding box center [996, 65] width 52 height 19
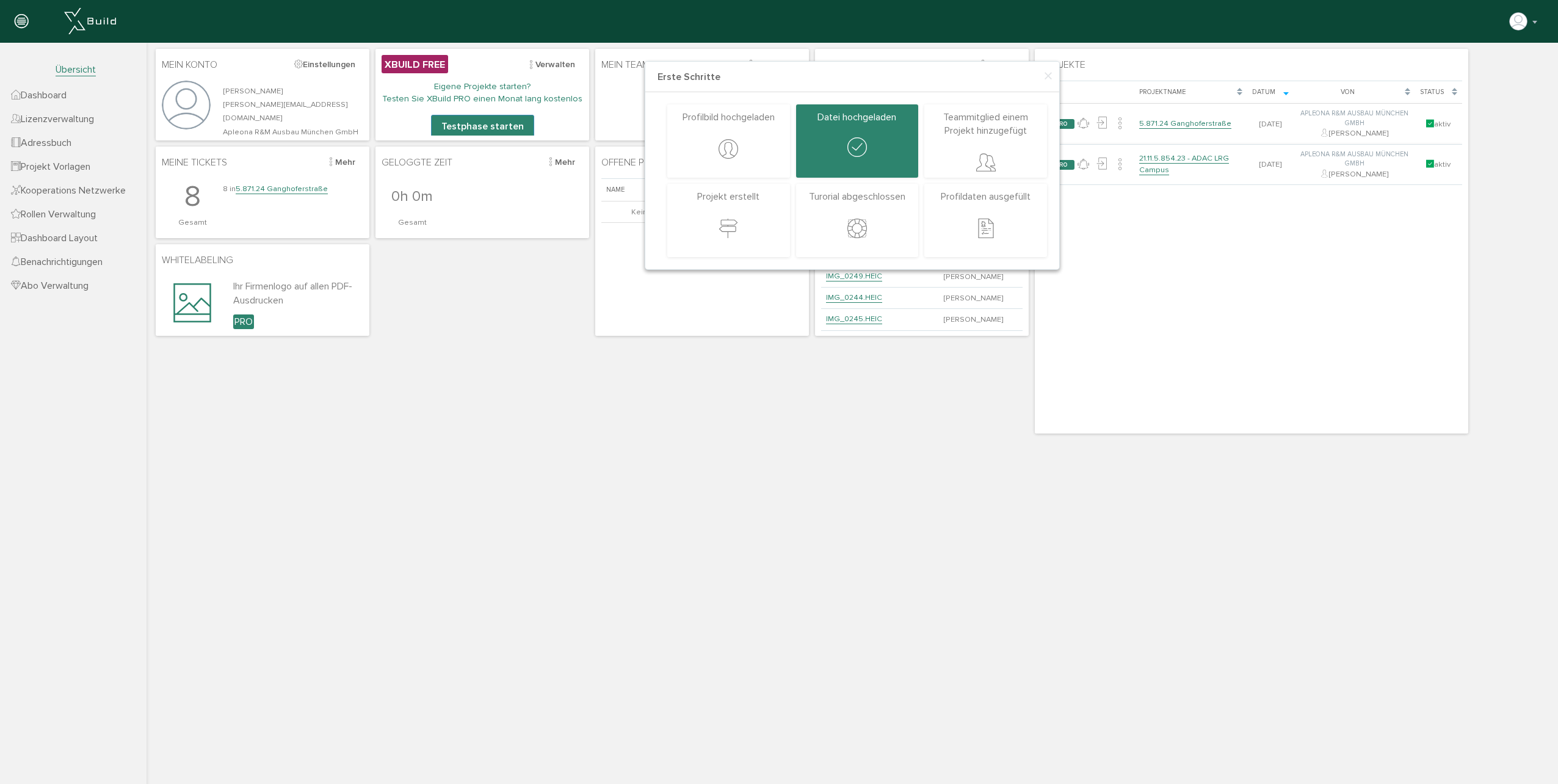
click at [750, 233] on div at bounding box center [729, 230] width 110 height 29
click at [842, 219] on div at bounding box center [857, 230] width 110 height 29
click at [805, 437] on html "Mein Konto Einstellungen Carolin Hilk carolin.hilk@apleona.com Apleona R&M Ausb…" at bounding box center [852, 412] width 1411 height 738
click at [1048, 73] on span "×" at bounding box center [1048, 77] width 10 height 24
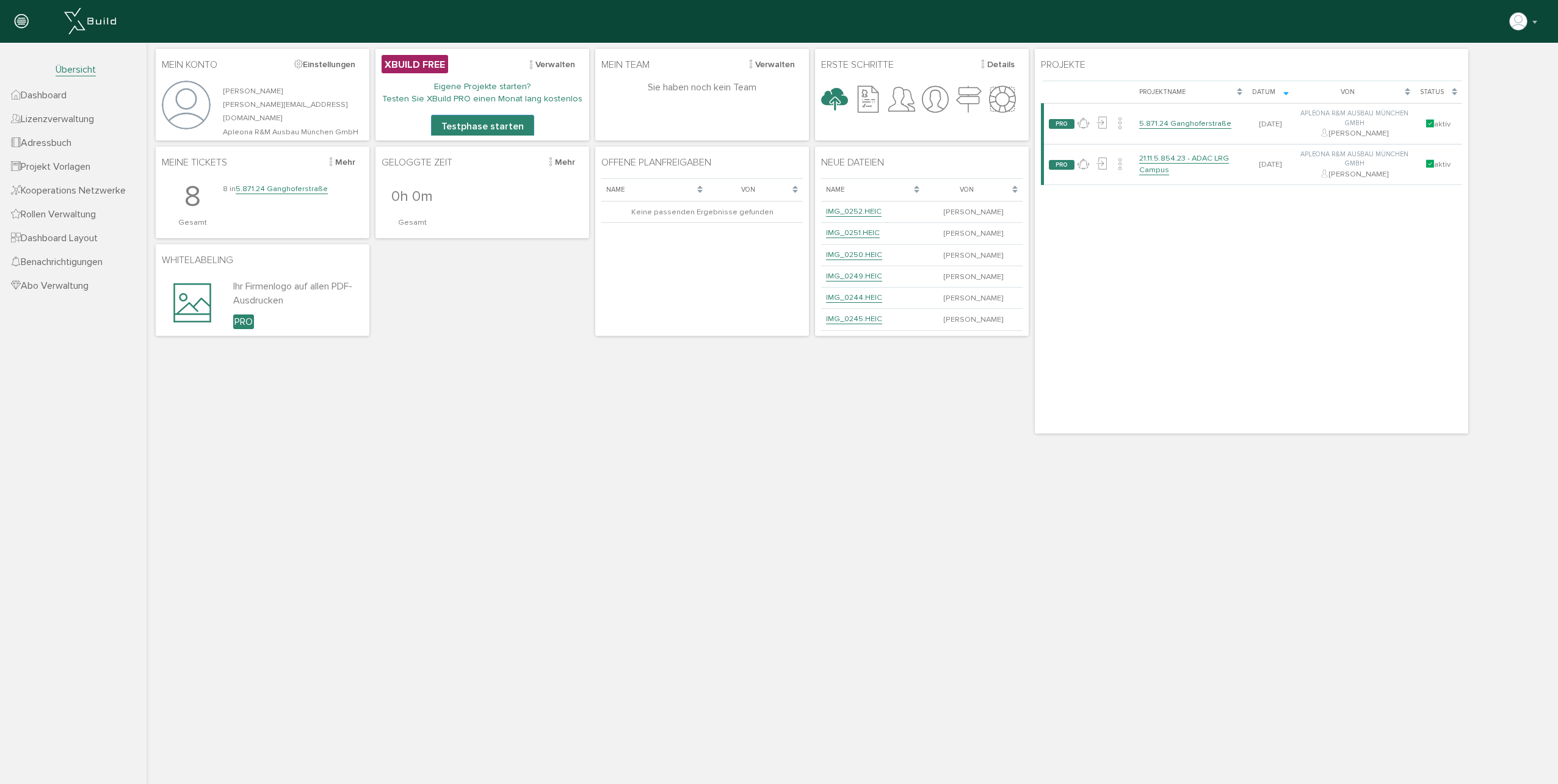
click at [26, 18] on icon at bounding box center [21, 21] width 13 height 17
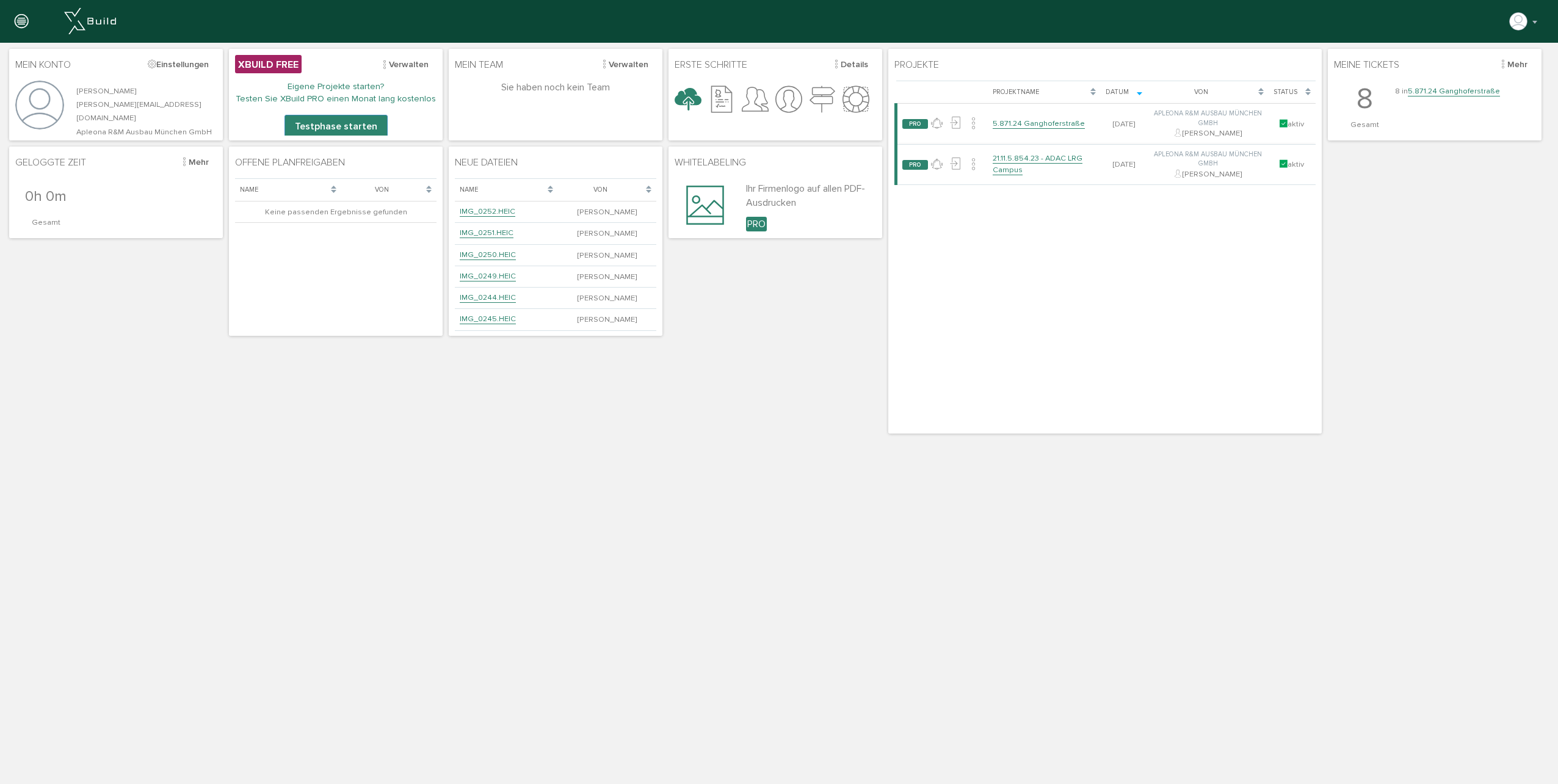
click at [25, 24] on icon at bounding box center [21, 21] width 13 height 17
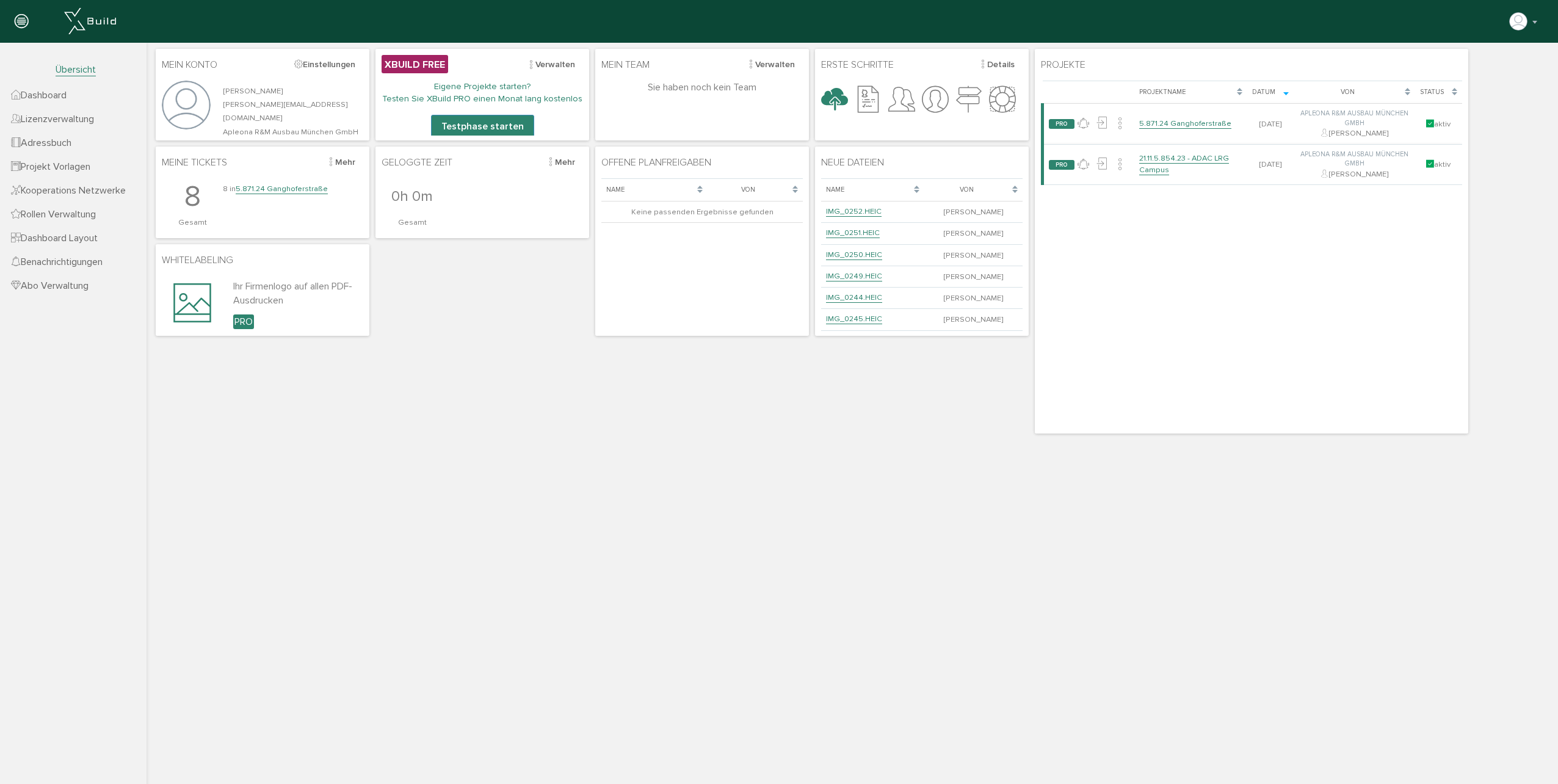
click at [86, 70] on span "Übersicht" at bounding box center [75, 69] width 40 height 13
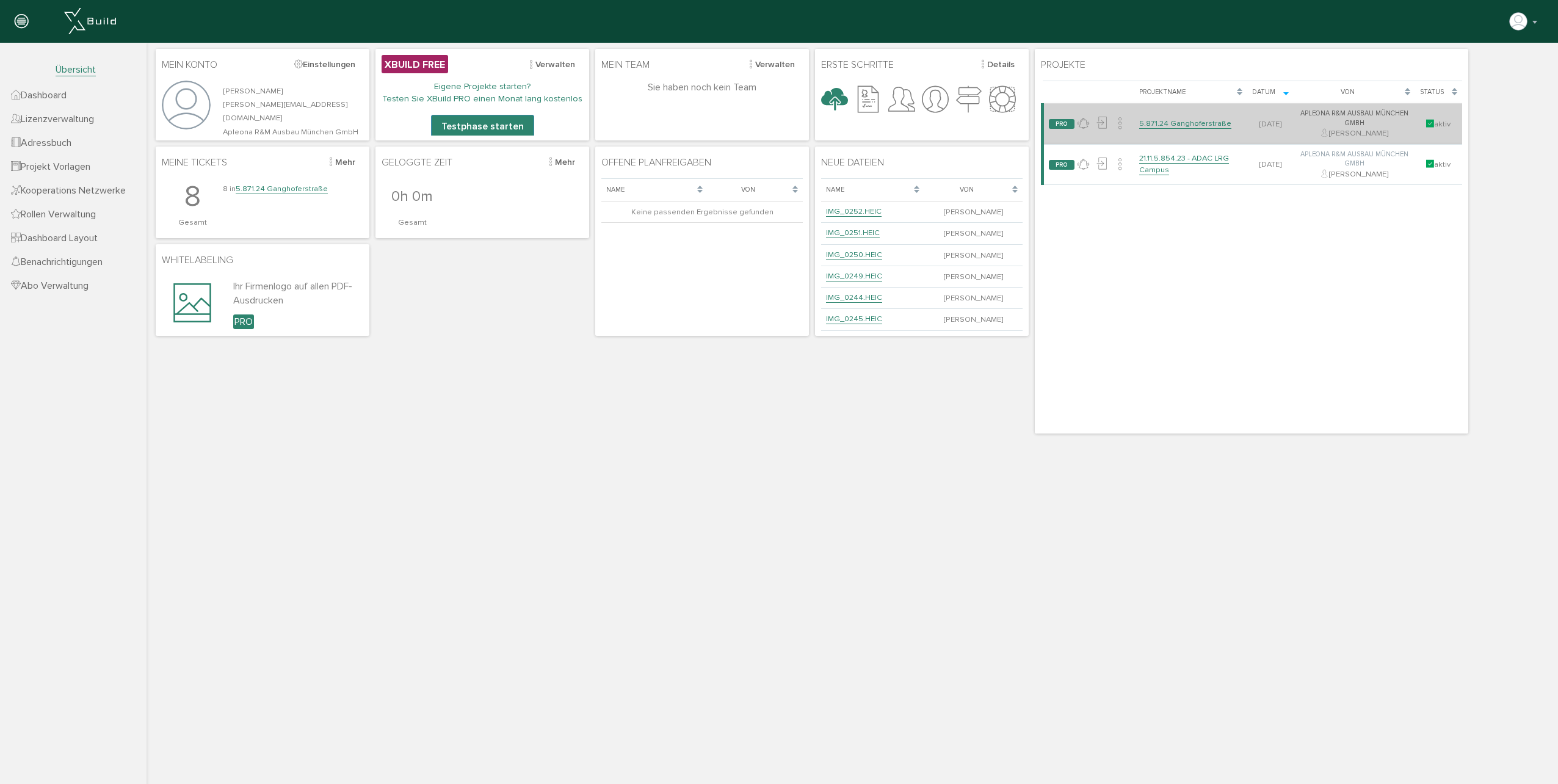
click at [1180, 127] on link "5.871.24 Ganghoferstraße" at bounding box center [1185, 124] width 92 height 10
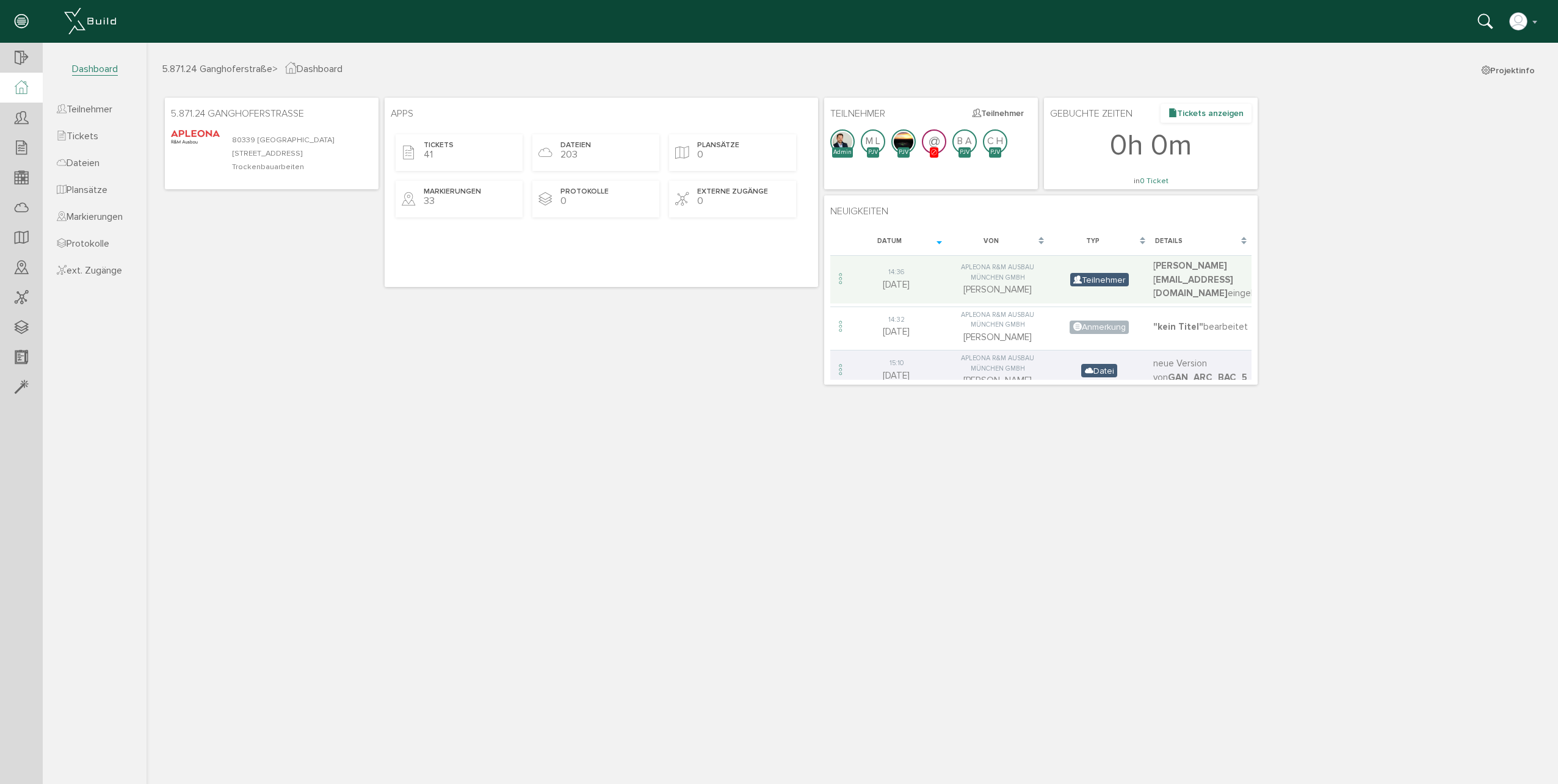
click at [1226, 113] on button "Tickets anzeigen" at bounding box center [1206, 113] width 91 height 19
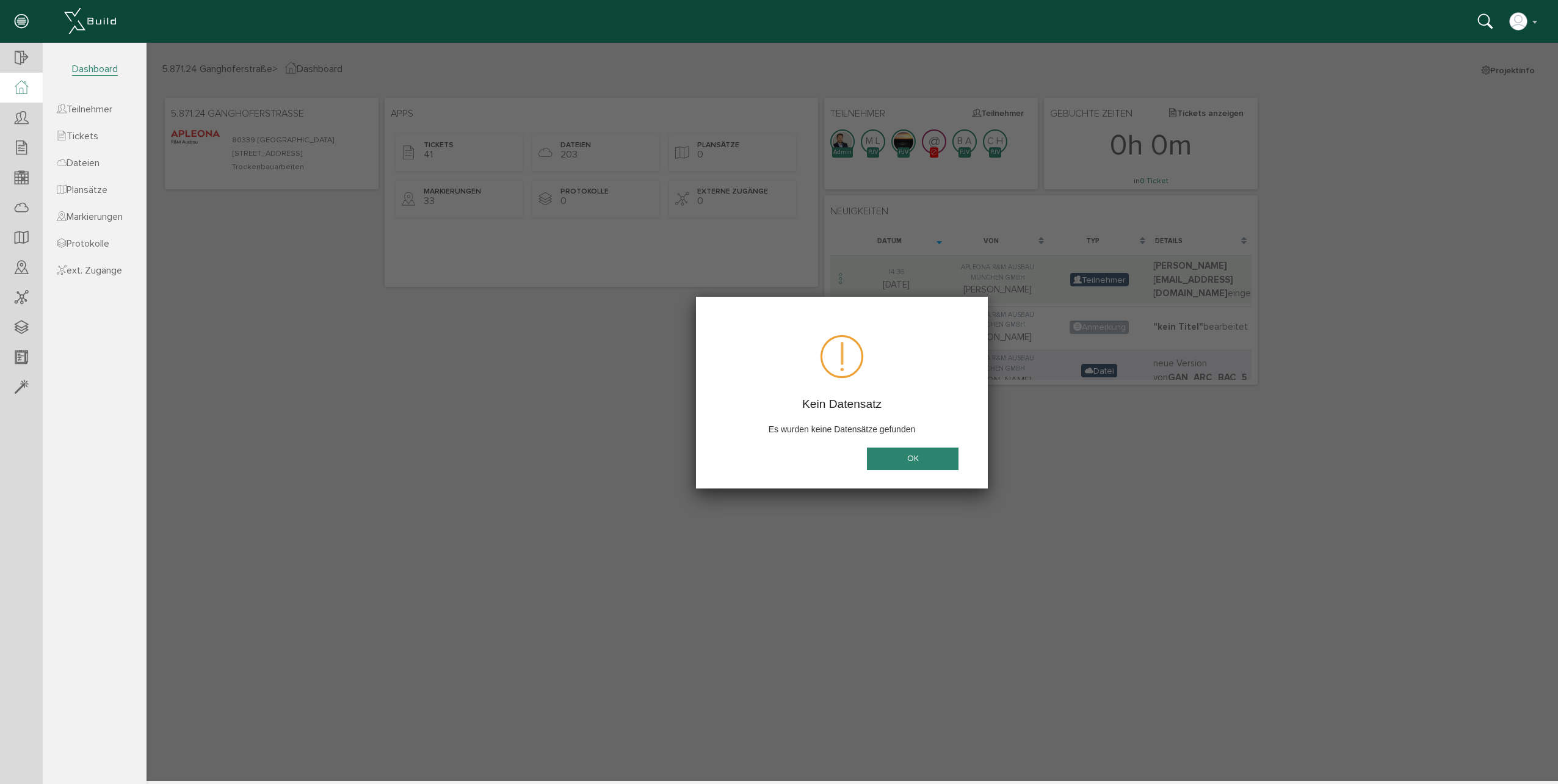
click at [938, 462] on button "OK" at bounding box center [912, 459] width 91 height 23
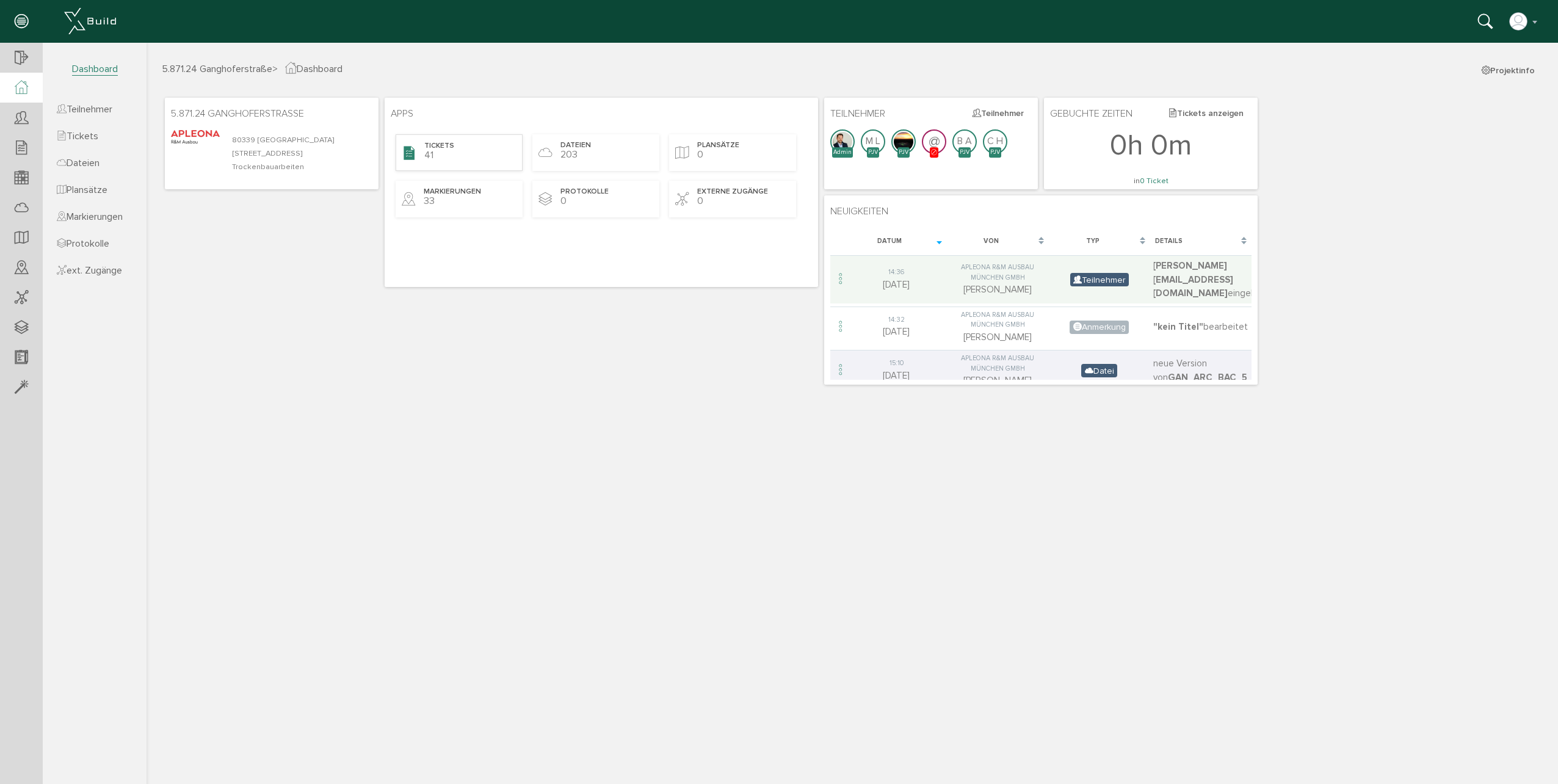
click at [465, 169] on div "Tickets 41" at bounding box center [459, 152] width 127 height 37
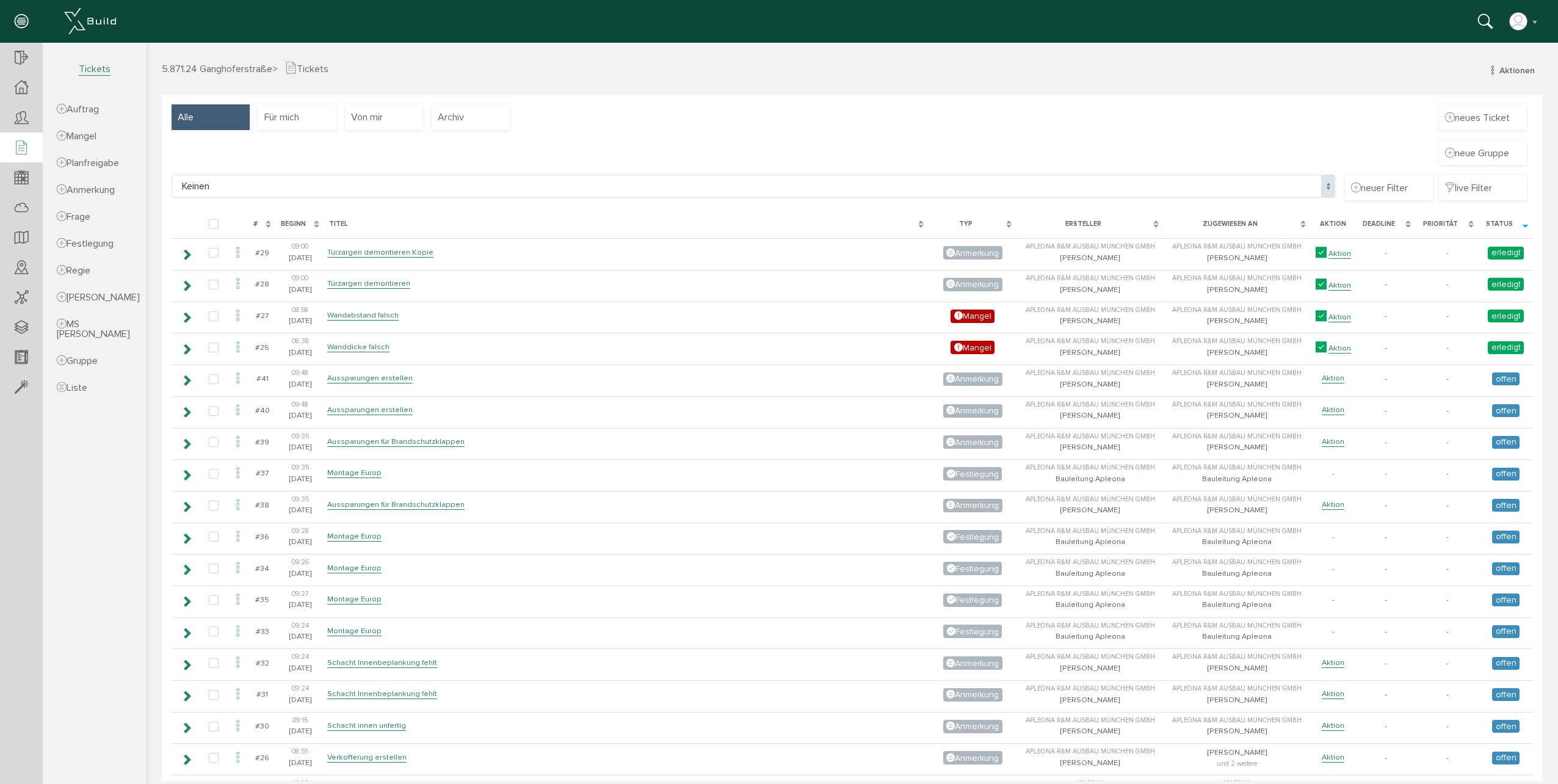
click at [87, 66] on span "Tickets" at bounding box center [94, 68] width 32 height 13
drag, startPoint x: 87, startPoint y: 66, endPoint x: 96, endPoint y: 403, distance: 337.1
click at [96, 399] on link "Liste" at bounding box center [96, 387] width 101 height 24
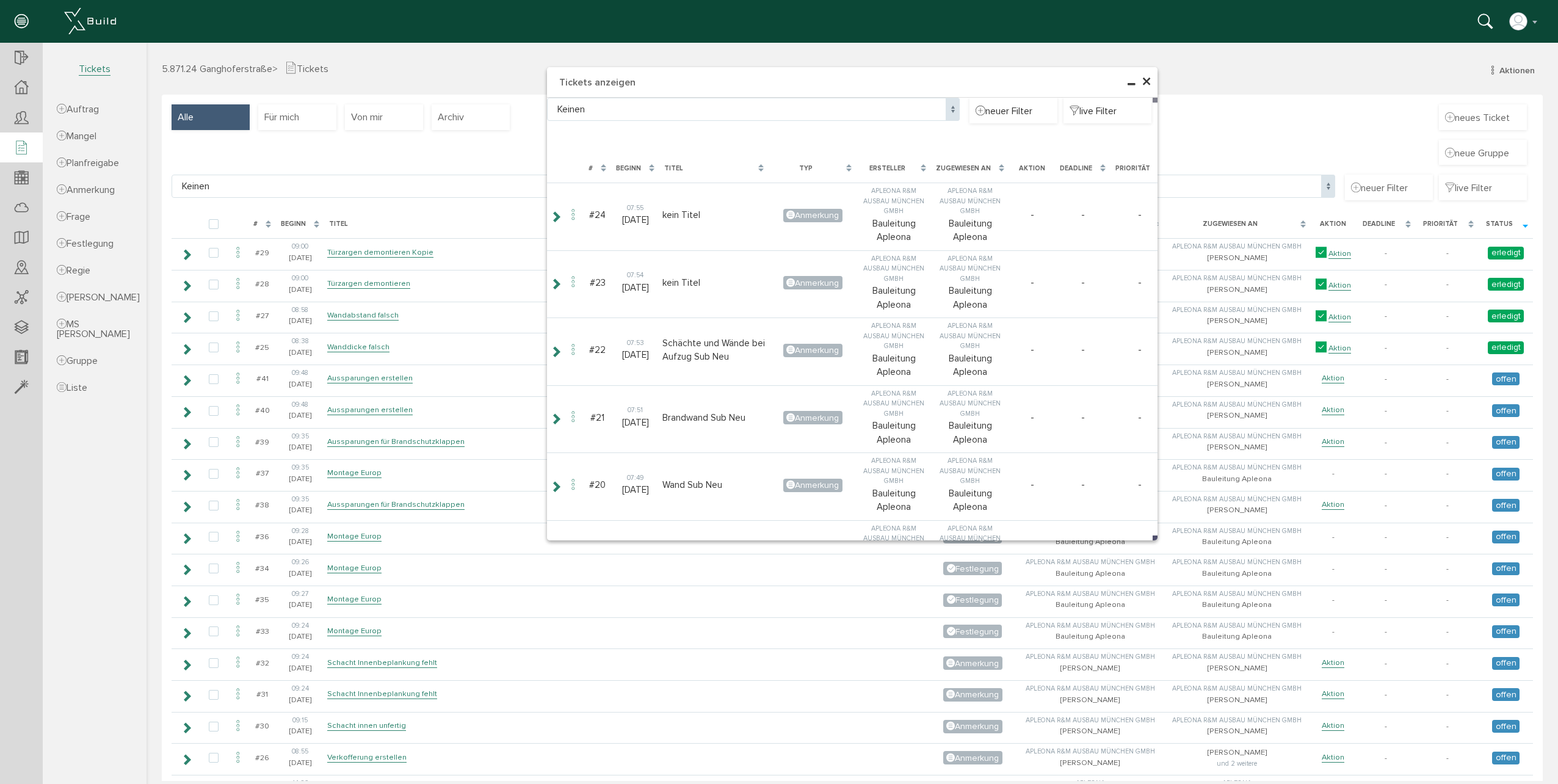
click at [98, 456] on section "5.871.24 Ganghoferstraße Übersicht Teilnehmer Teilnehmer öffnen neuer Teilnehme…" at bounding box center [73, 400] width 147 height 716
click at [1145, 77] on span "×" at bounding box center [1146, 82] width 10 height 24
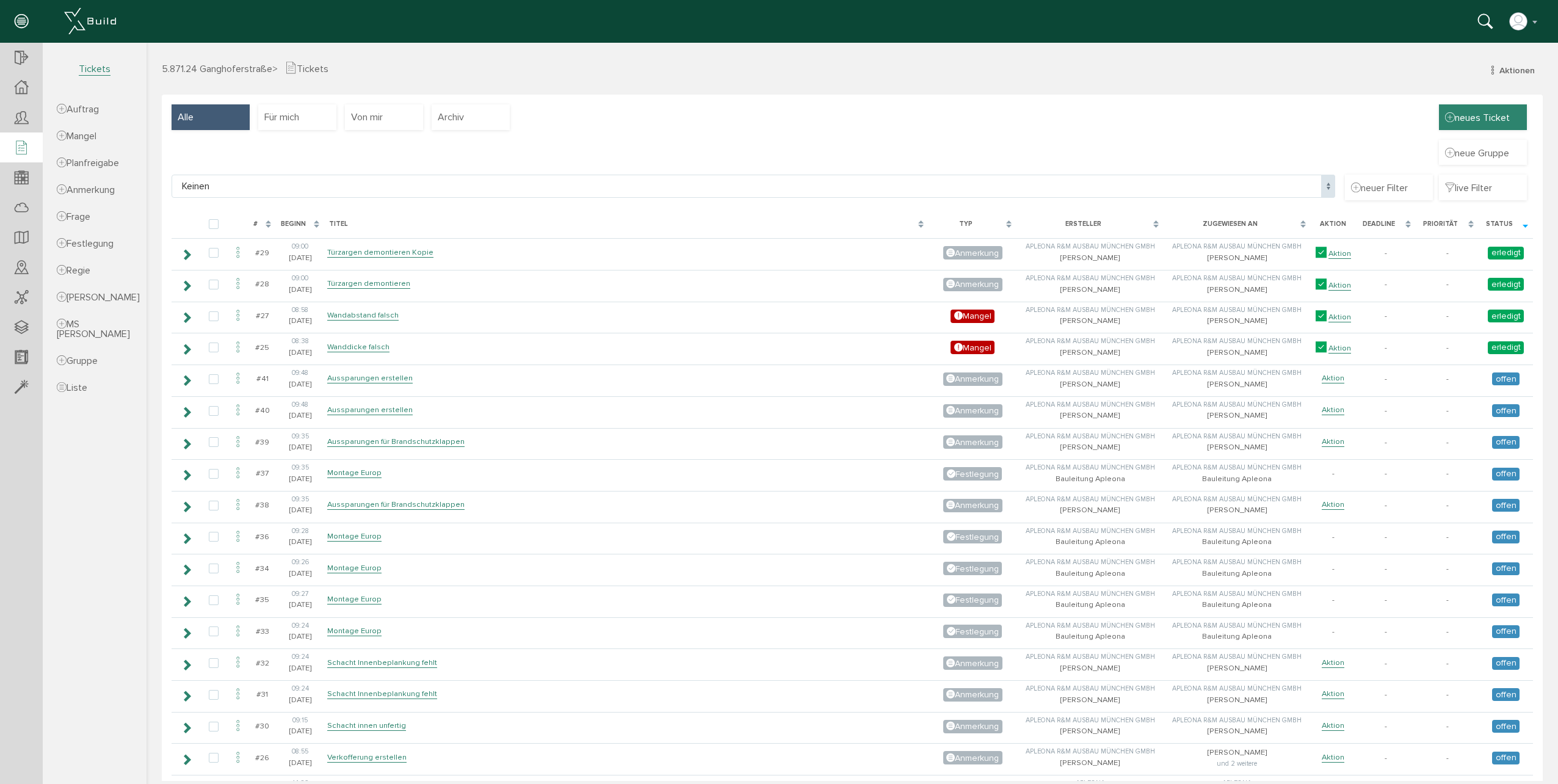
click at [1451, 117] on span "neues Ticket" at bounding box center [1478, 117] width 65 height 13
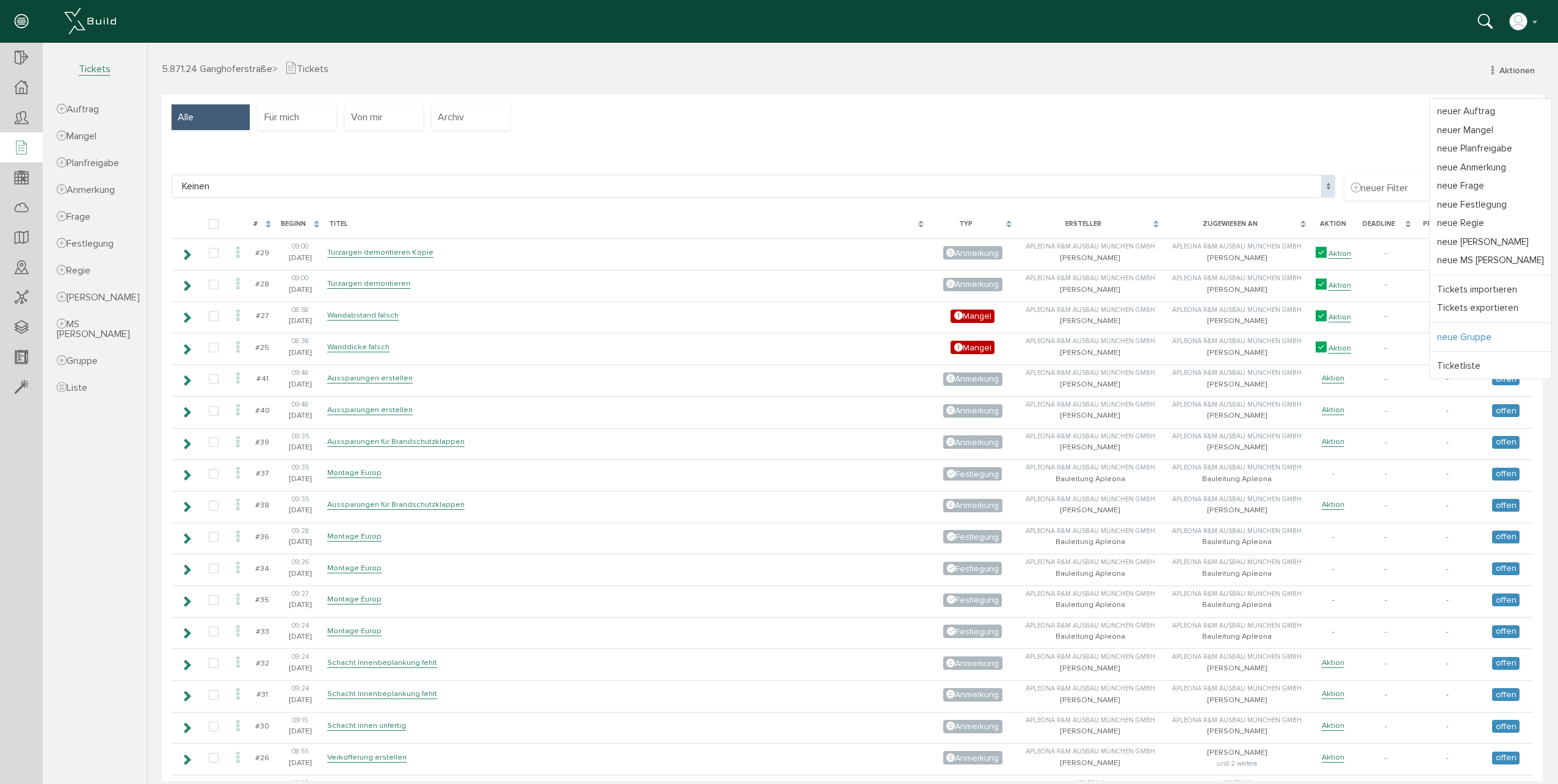
click at [1464, 336] on link "neue Gruppe" at bounding box center [1490, 337] width 121 height 19
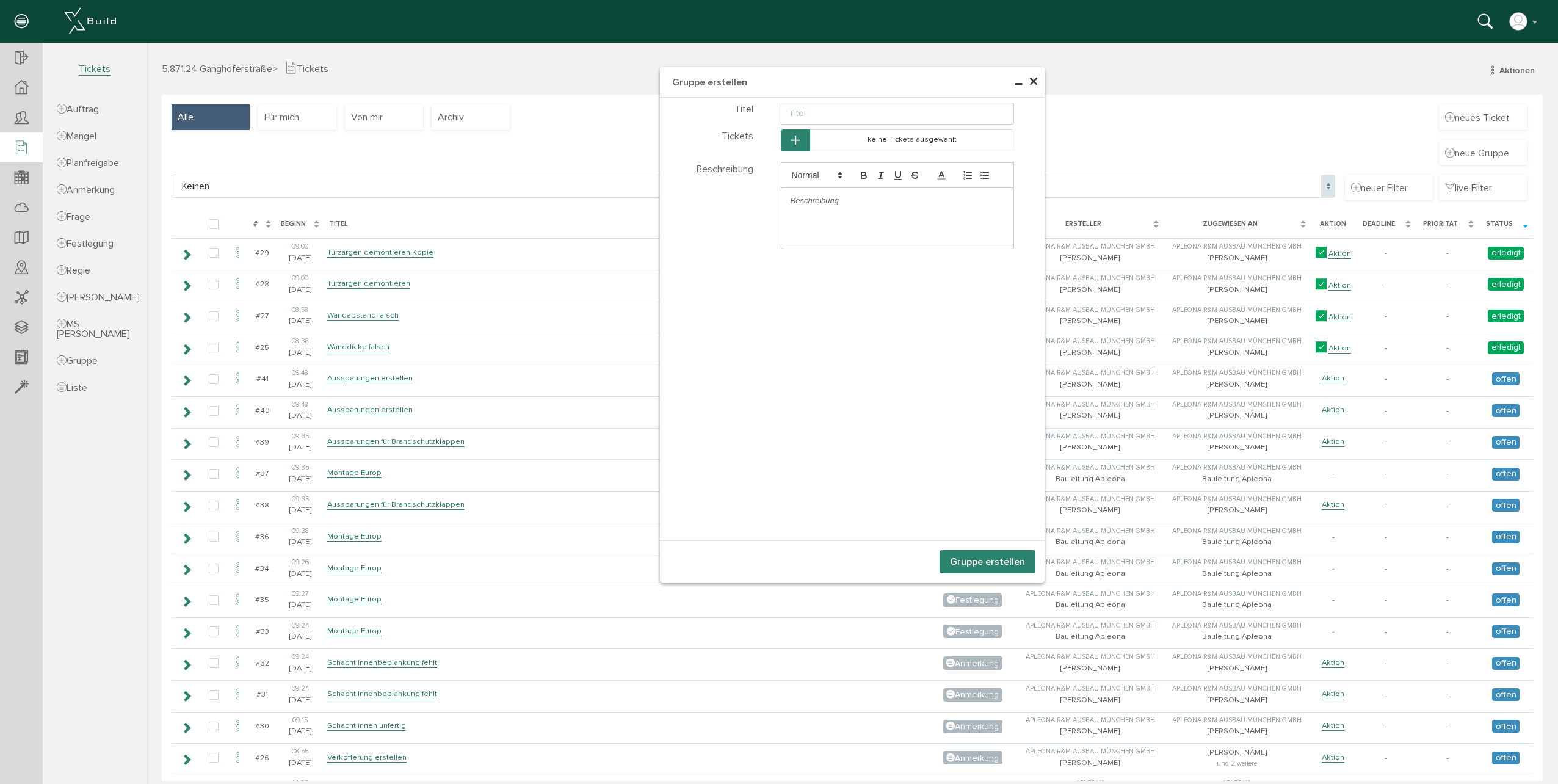
click at [1031, 84] on span "×" at bounding box center [1033, 82] width 10 height 24
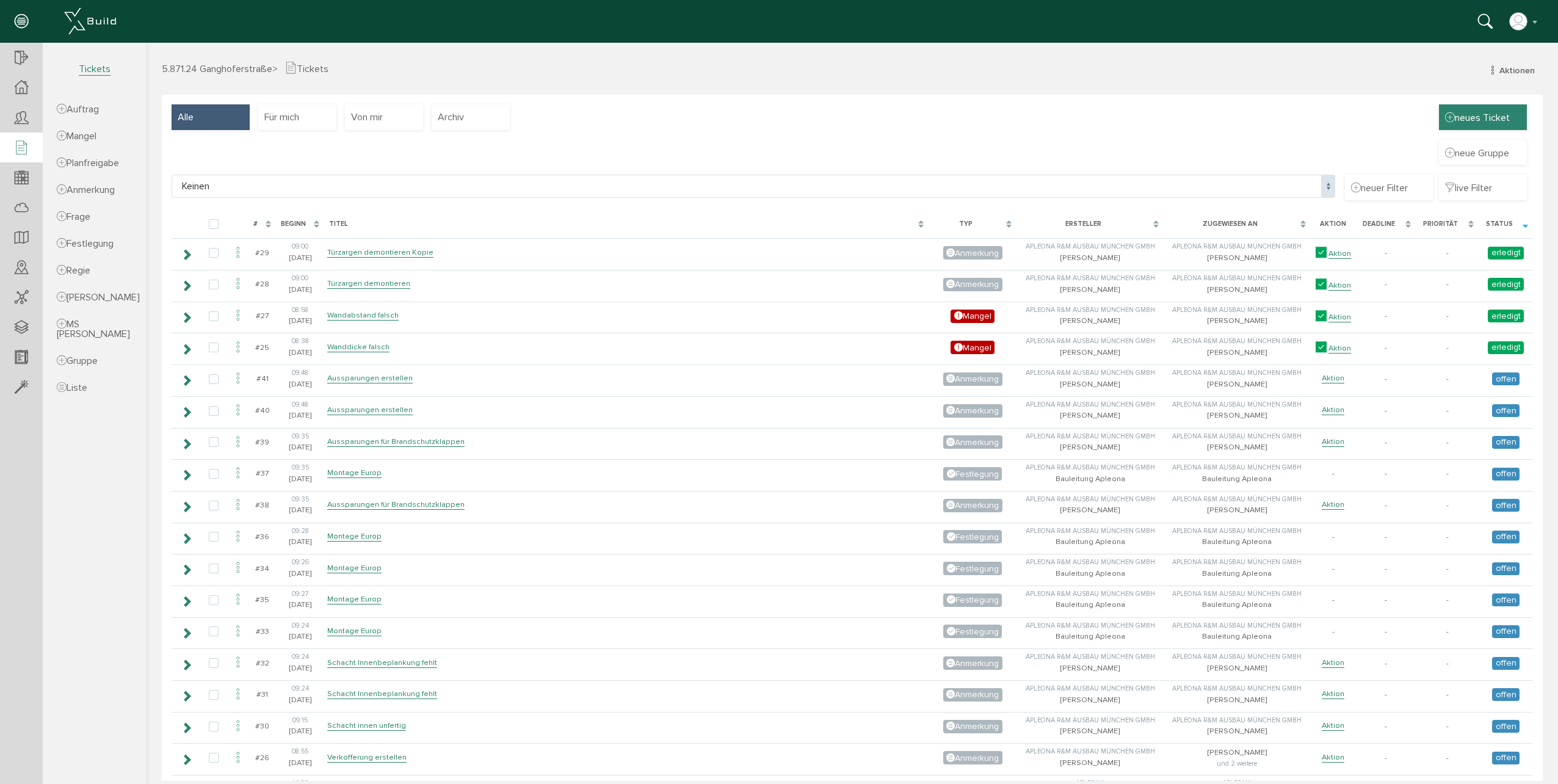
click at [1497, 121] on span "neues Ticket" at bounding box center [1478, 117] width 65 height 13
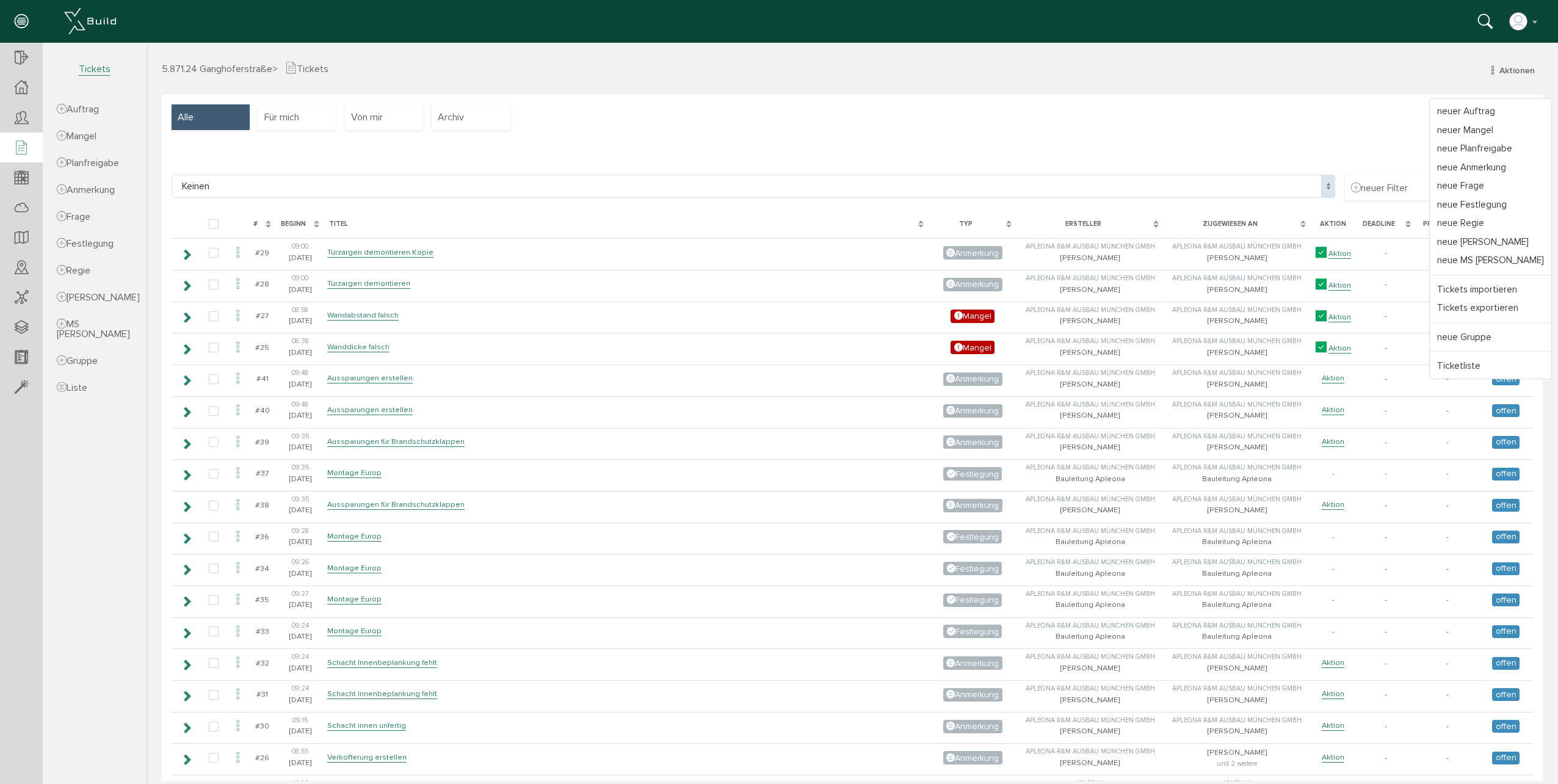
click at [1139, 148] on div "neue Gruppe" at bounding box center [852, 158] width 1361 height 35
click at [958, 220] on div "Typ" at bounding box center [966, 225] width 65 height 10
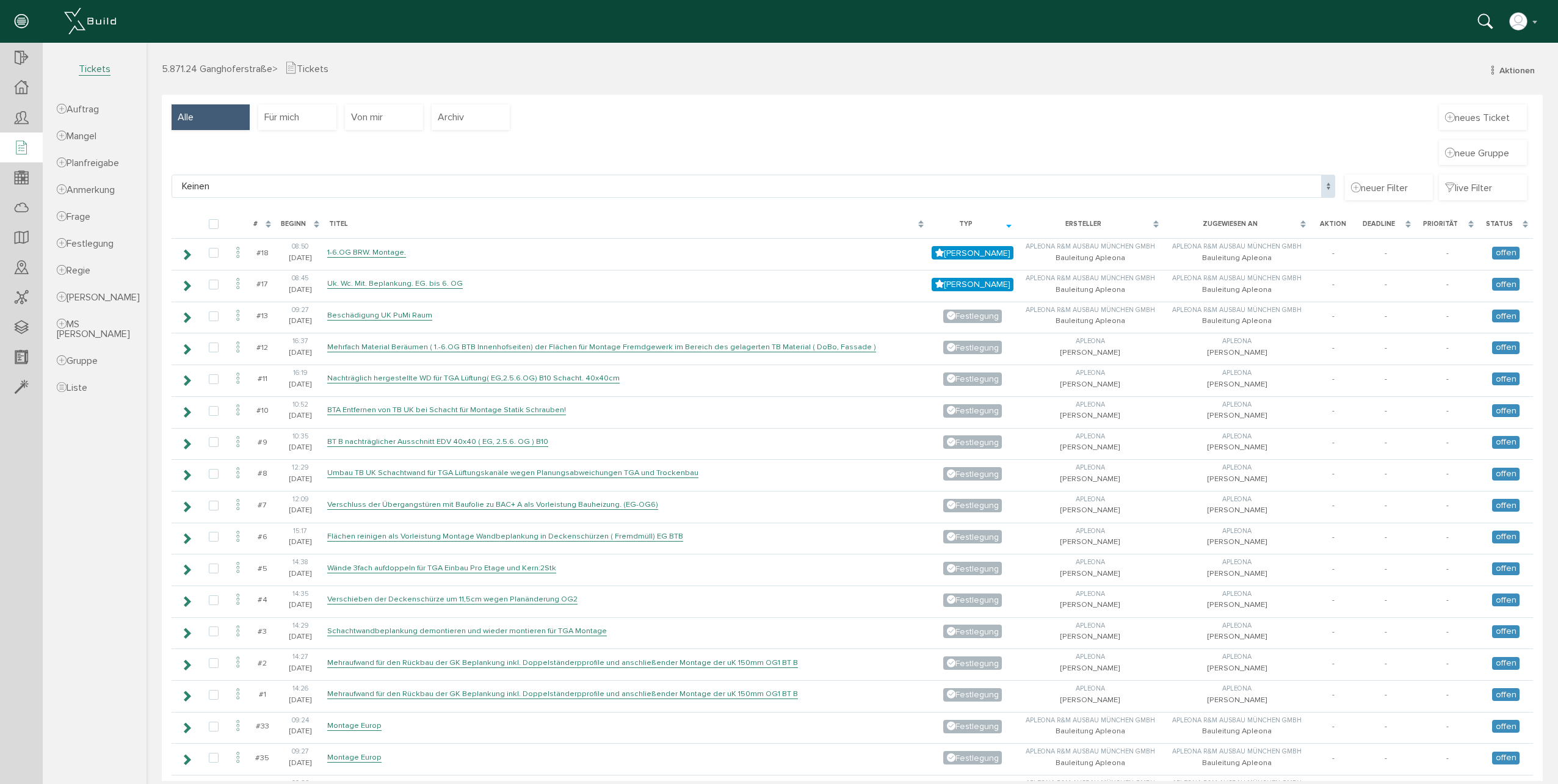
click at [958, 220] on div "Typ" at bounding box center [966, 225] width 65 height 10
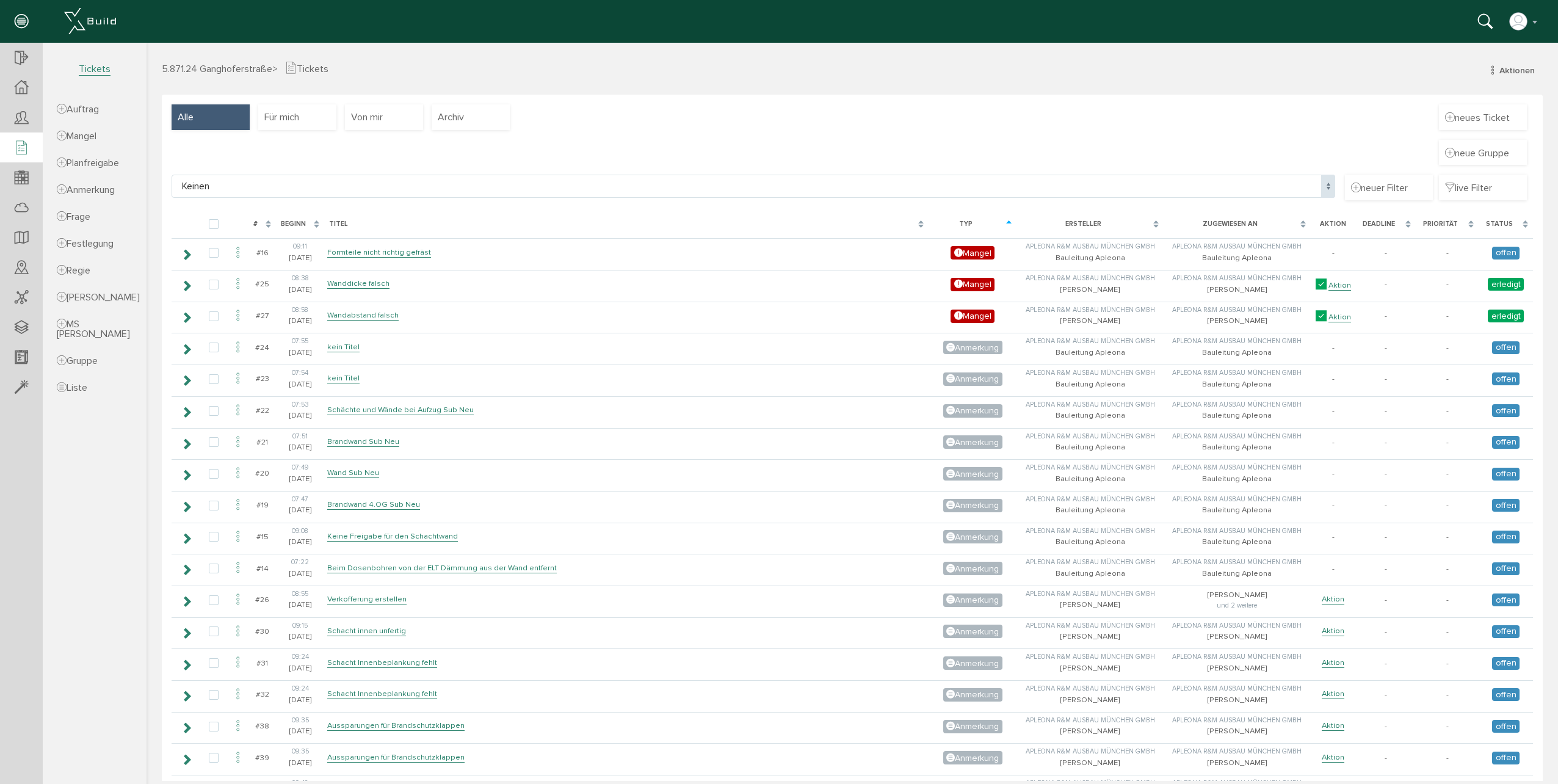
drag, startPoint x: 959, startPoint y: 220, endPoint x: 975, endPoint y: 180, distance: 43.1
click at [975, 180] on span "Keinen" at bounding box center [753, 186] width 1163 height 24
click at [316, 124] on div "Für mich" at bounding box center [297, 117] width 78 height 26
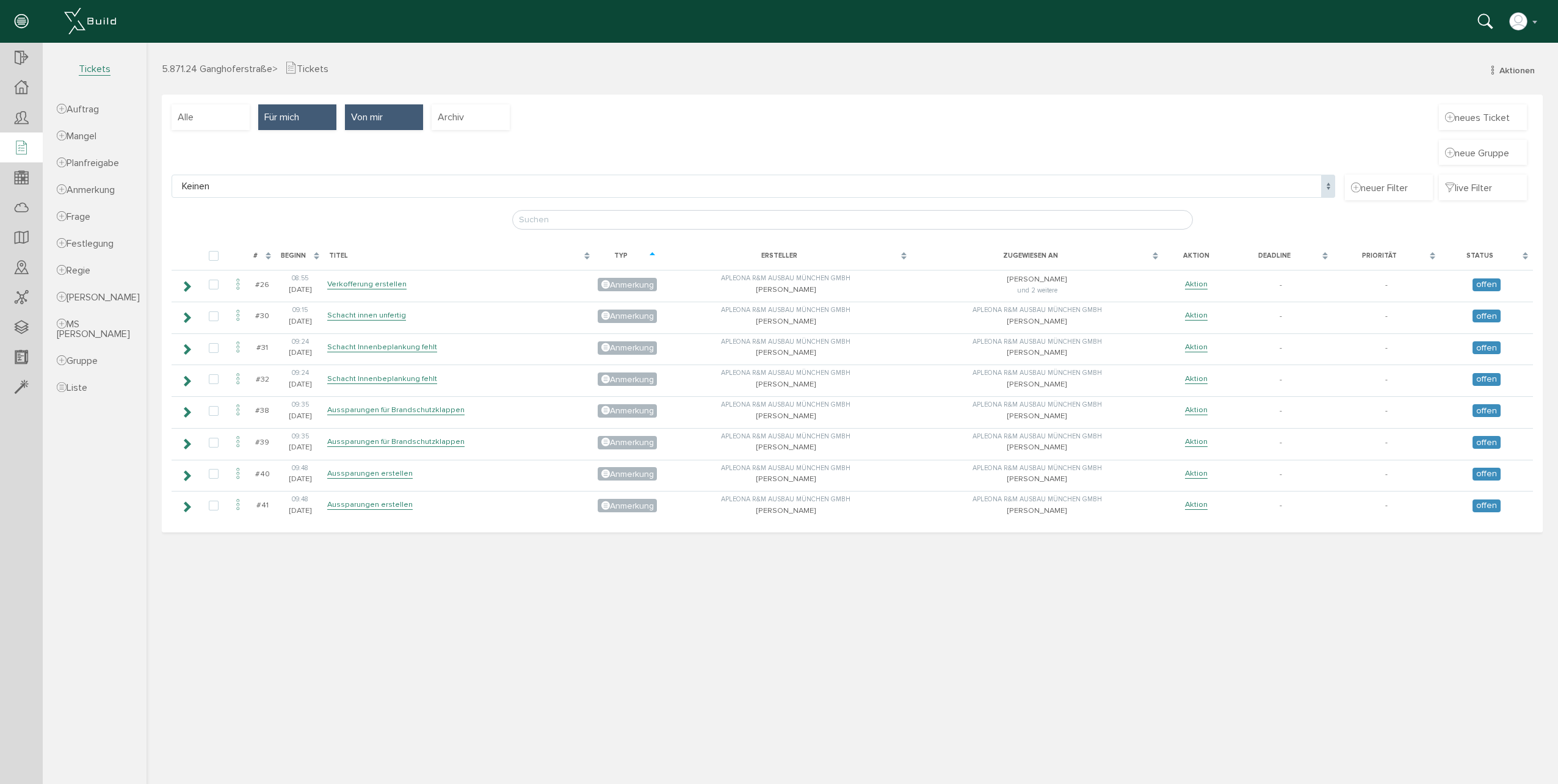
click at [352, 119] on span "Von mir" at bounding box center [367, 117] width 32 height 13
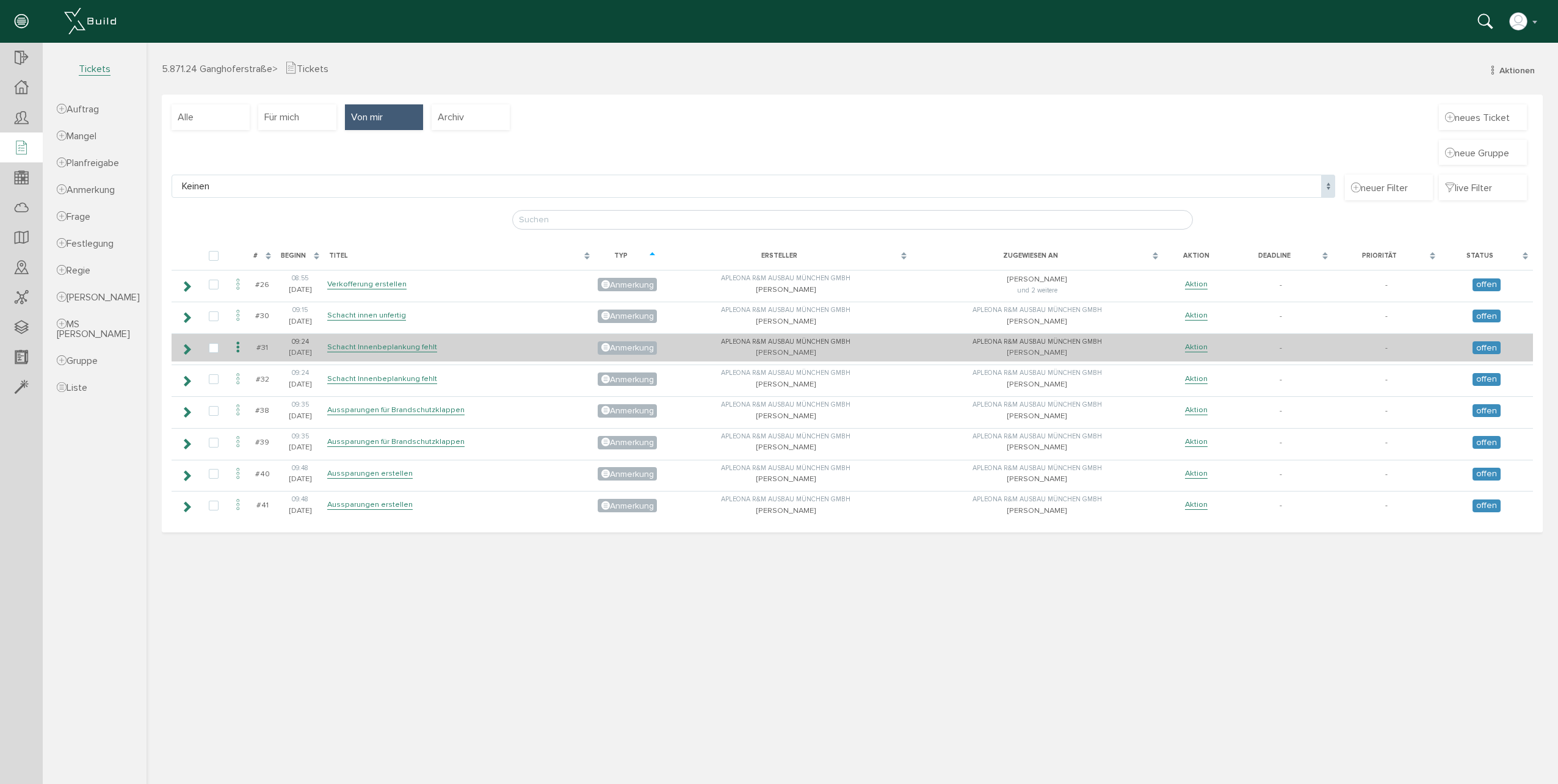
click at [1039, 347] on td "Apleona R&M Ausbau München GmbH Carolin Hilk" at bounding box center [1037, 347] width 252 height 29
click at [185, 354] on icon at bounding box center [186, 349] width 12 height 10
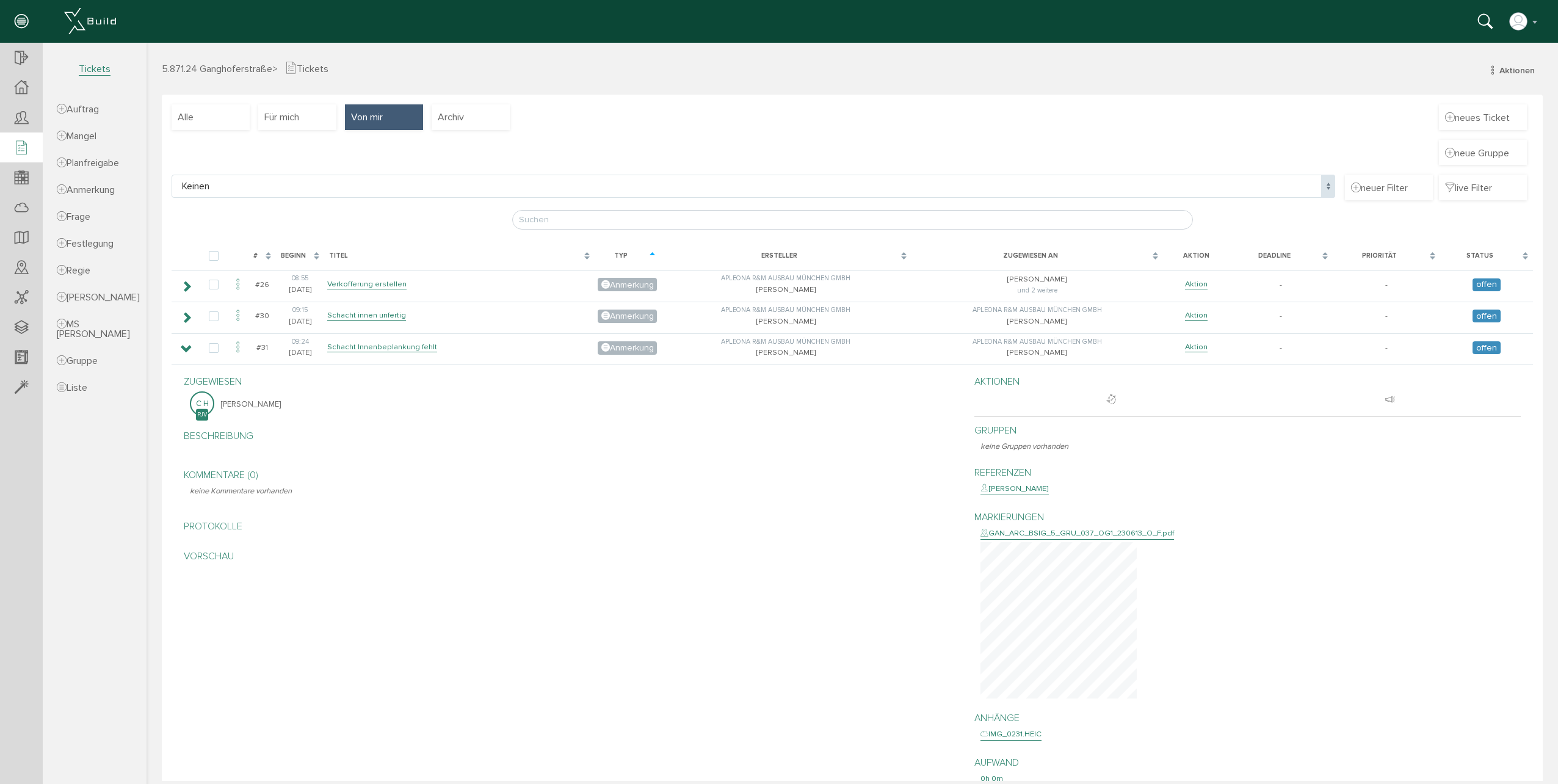
scroll to position [122, 0]
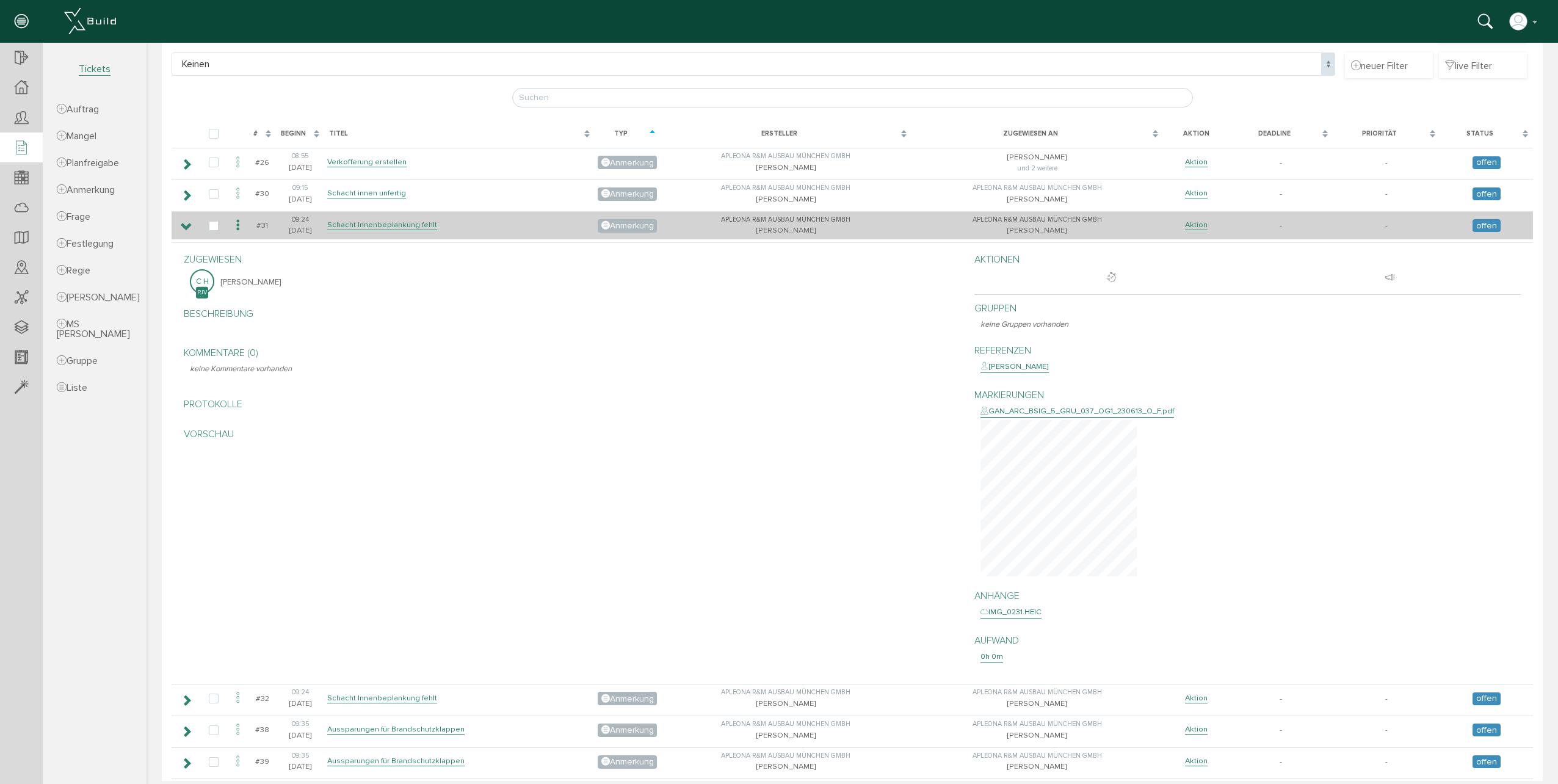
click at [188, 229] on icon at bounding box center [186, 227] width 12 height 10
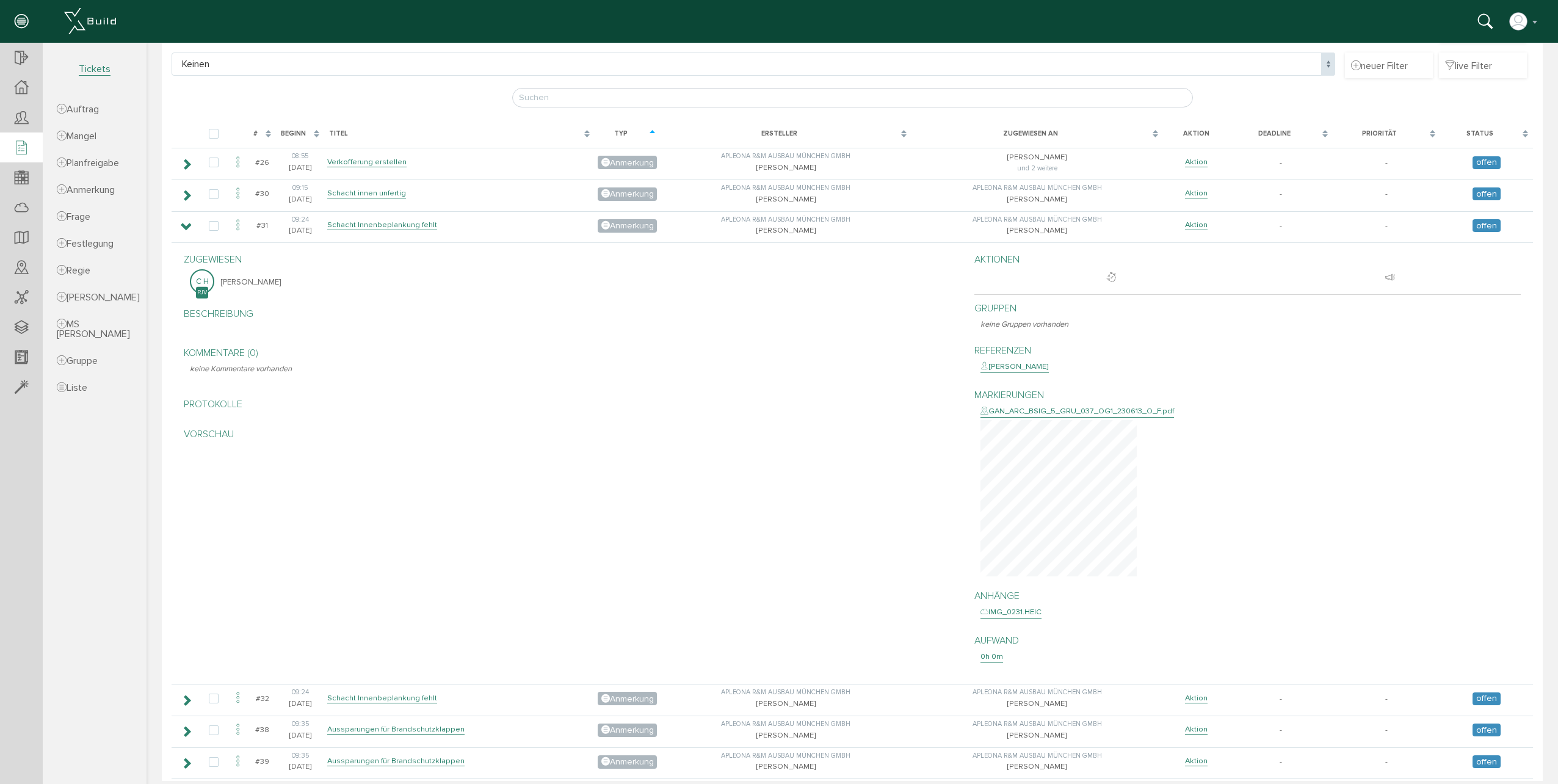
scroll to position [0, 0]
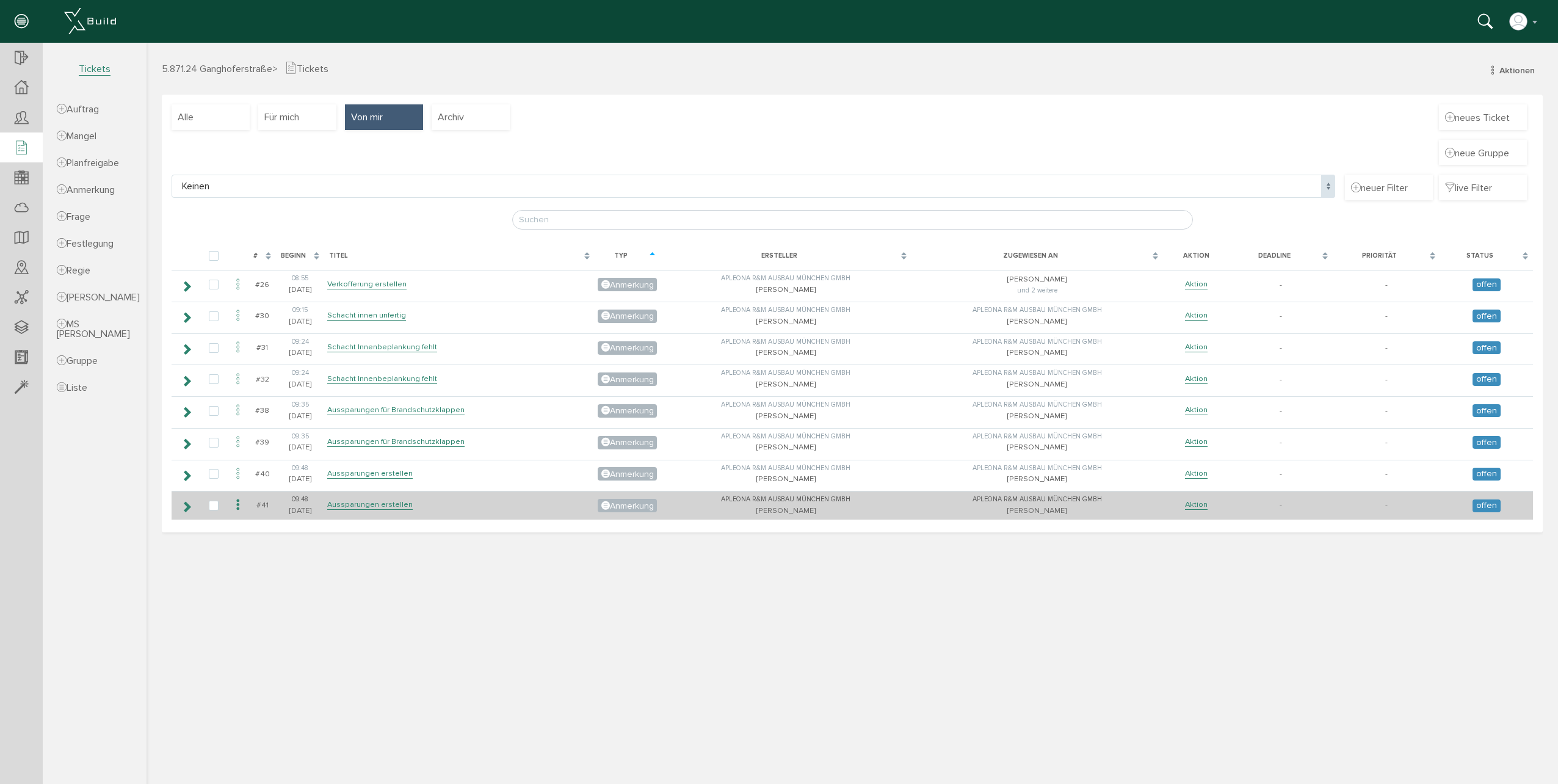
click at [191, 503] on icon at bounding box center [186, 506] width 12 height 10
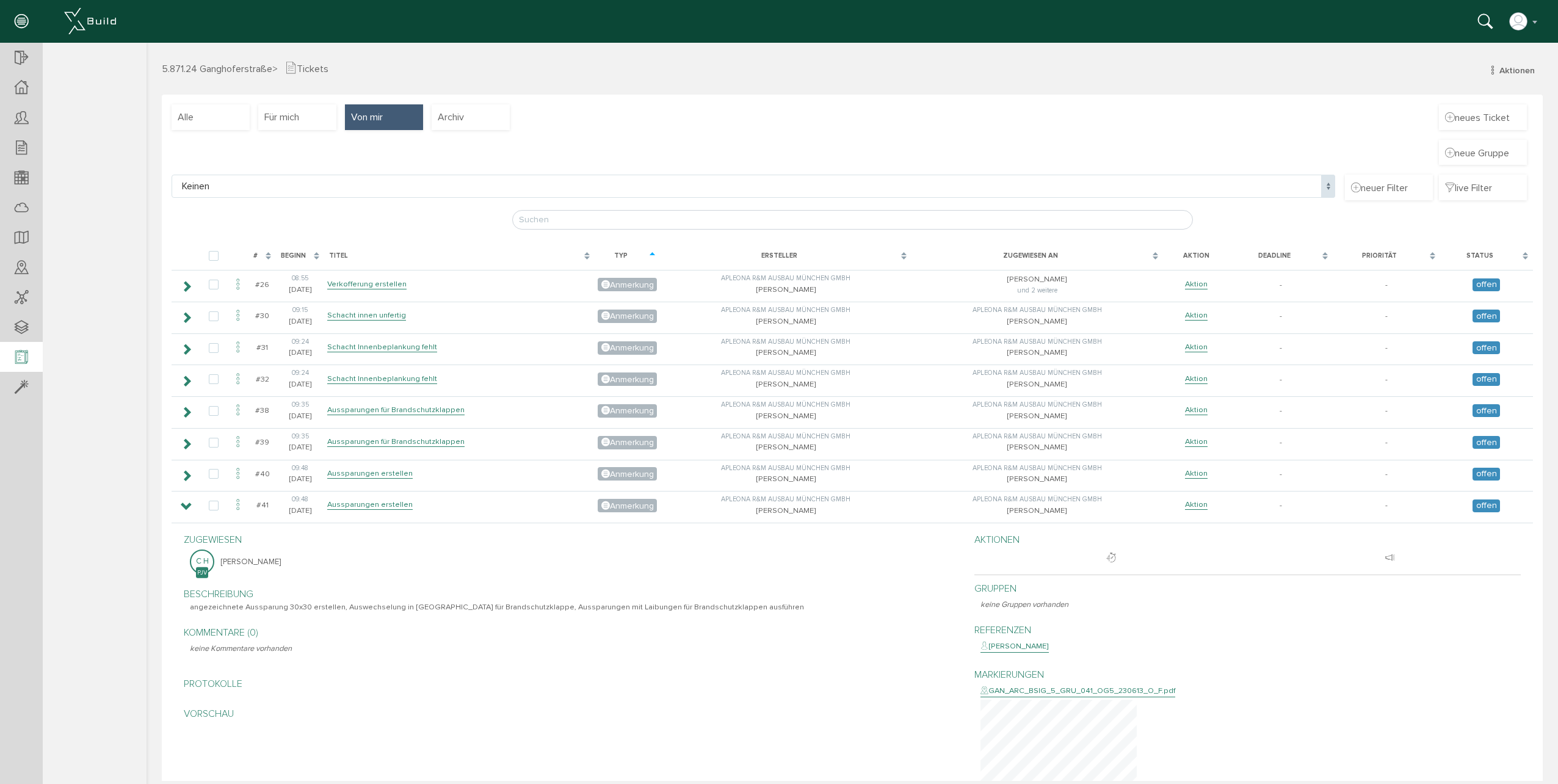
click at [21, 361] on icon at bounding box center [21, 357] width 13 height 17
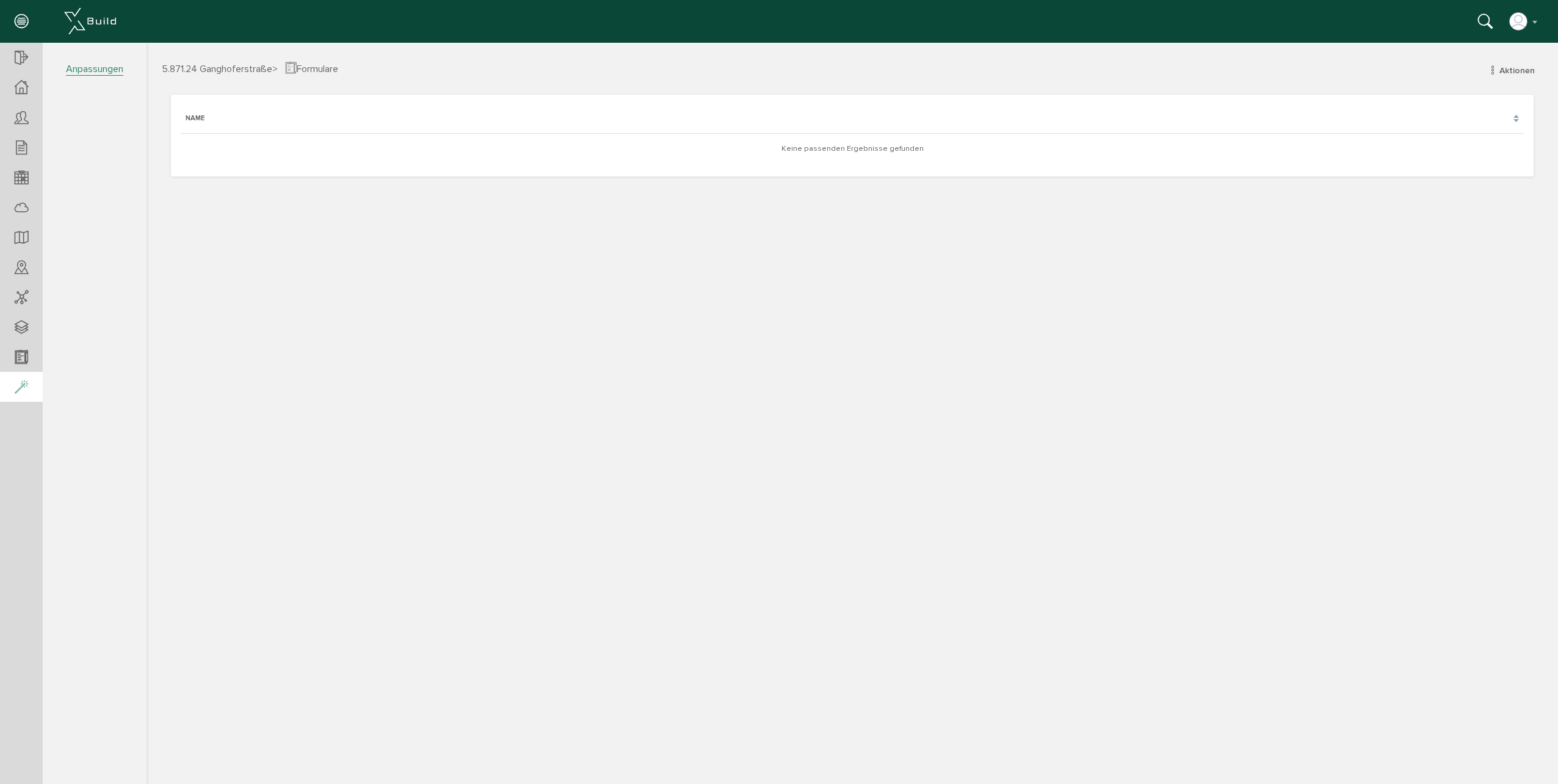
click at [15, 381] on icon at bounding box center [21, 387] width 13 height 17
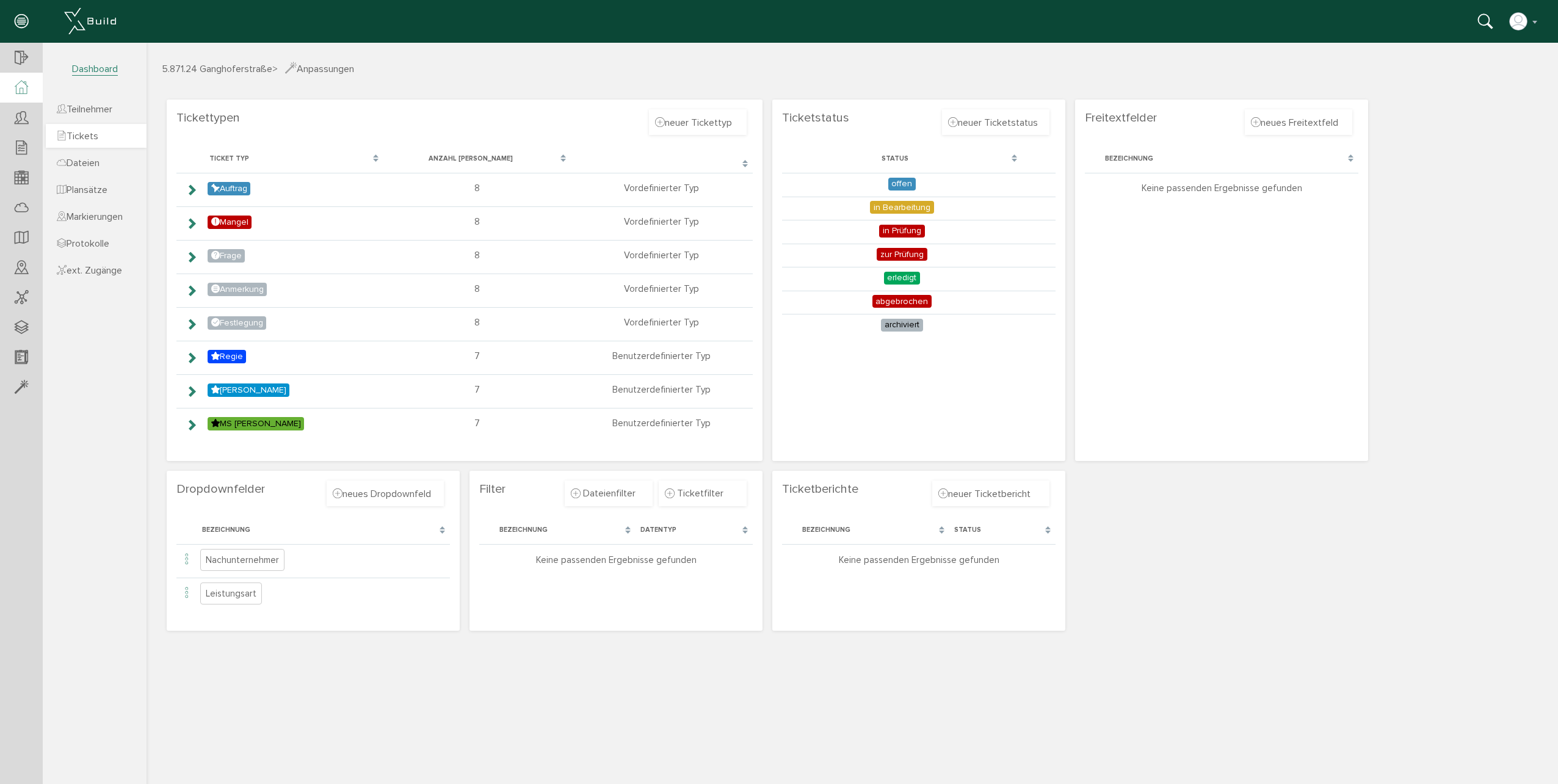
click at [92, 140] on span "Tickets" at bounding box center [77, 136] width 41 height 13
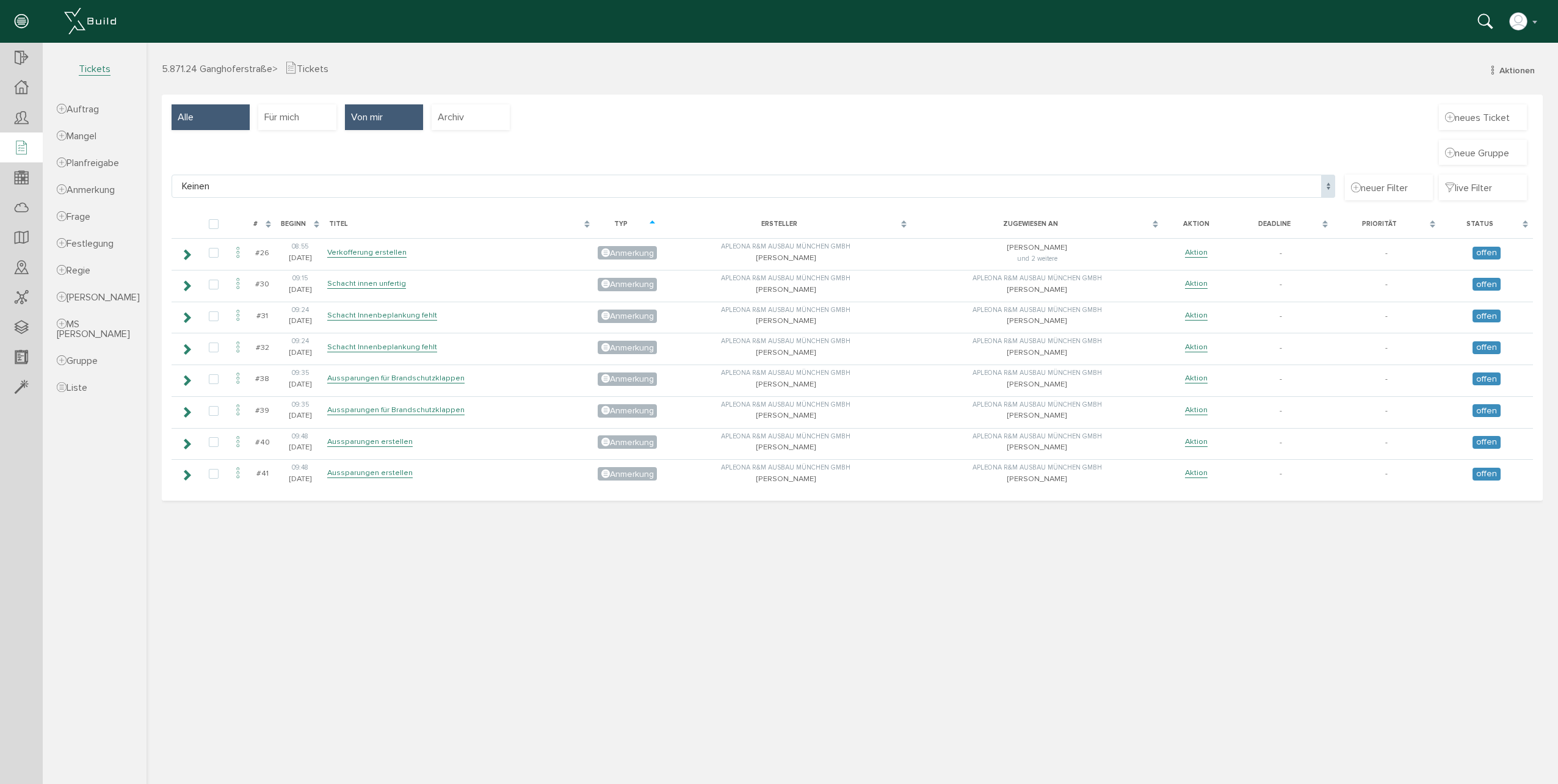
click at [211, 122] on div "Alle" at bounding box center [211, 117] width 78 height 26
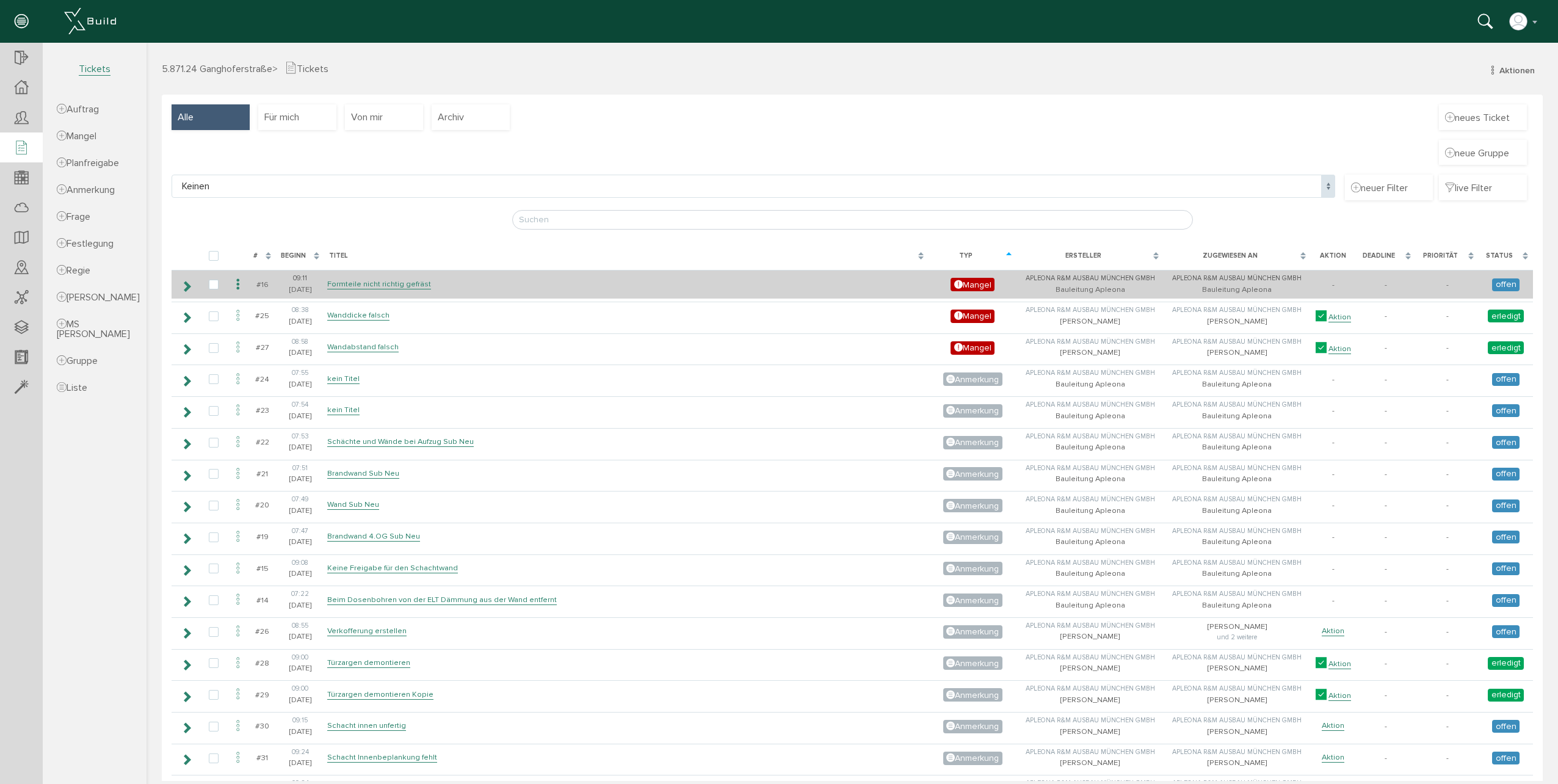
click at [433, 282] on td "Formteile nicht richtig gefräst" at bounding box center [626, 283] width 604 height 29
click at [413, 287] on link "Formteile nicht richtig gefräst" at bounding box center [378, 284] width 104 height 10
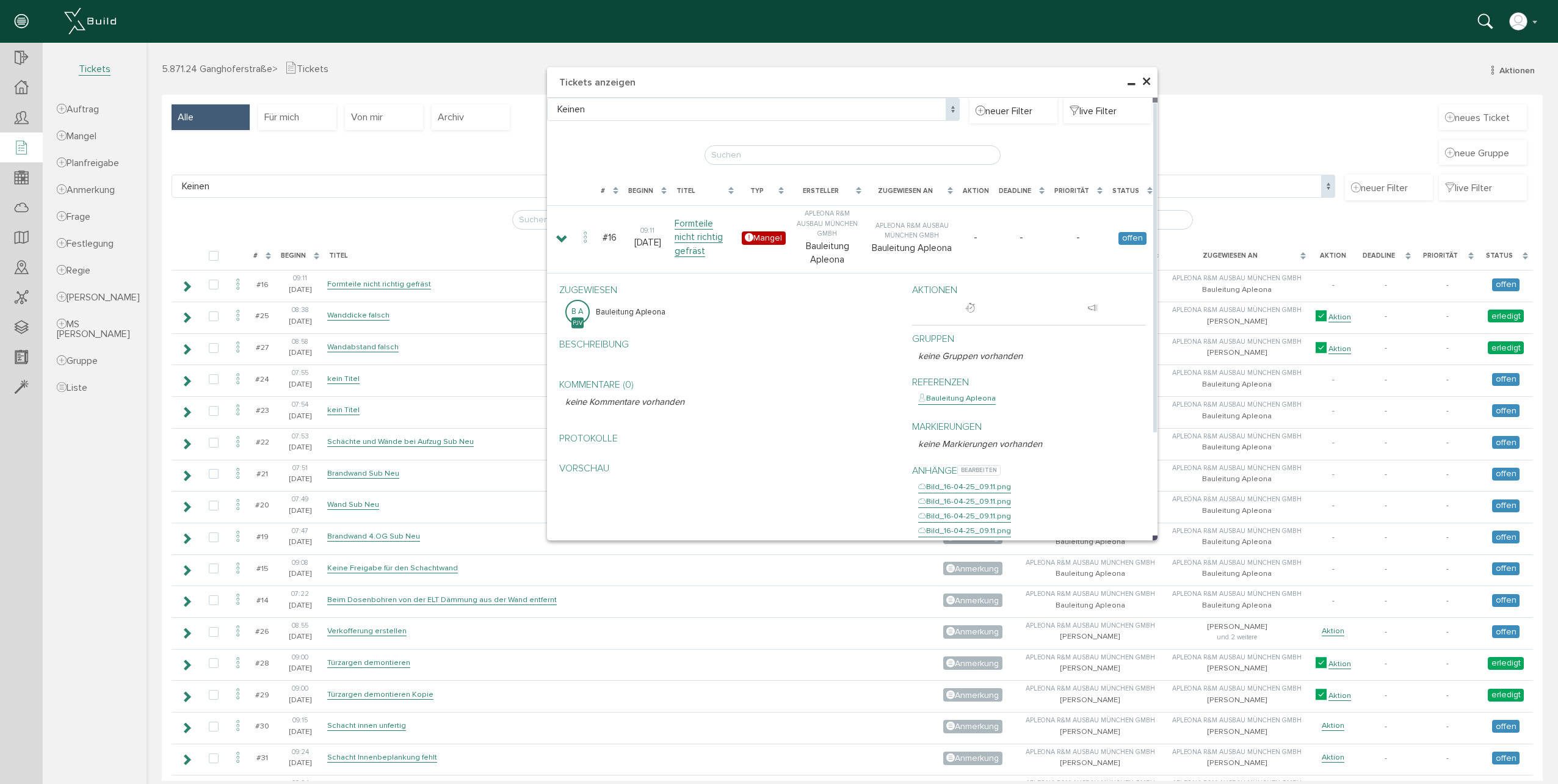
click at [983, 481] on div "Bild_16-04-25_09.11.png" at bounding box center [965, 487] width 93 height 13
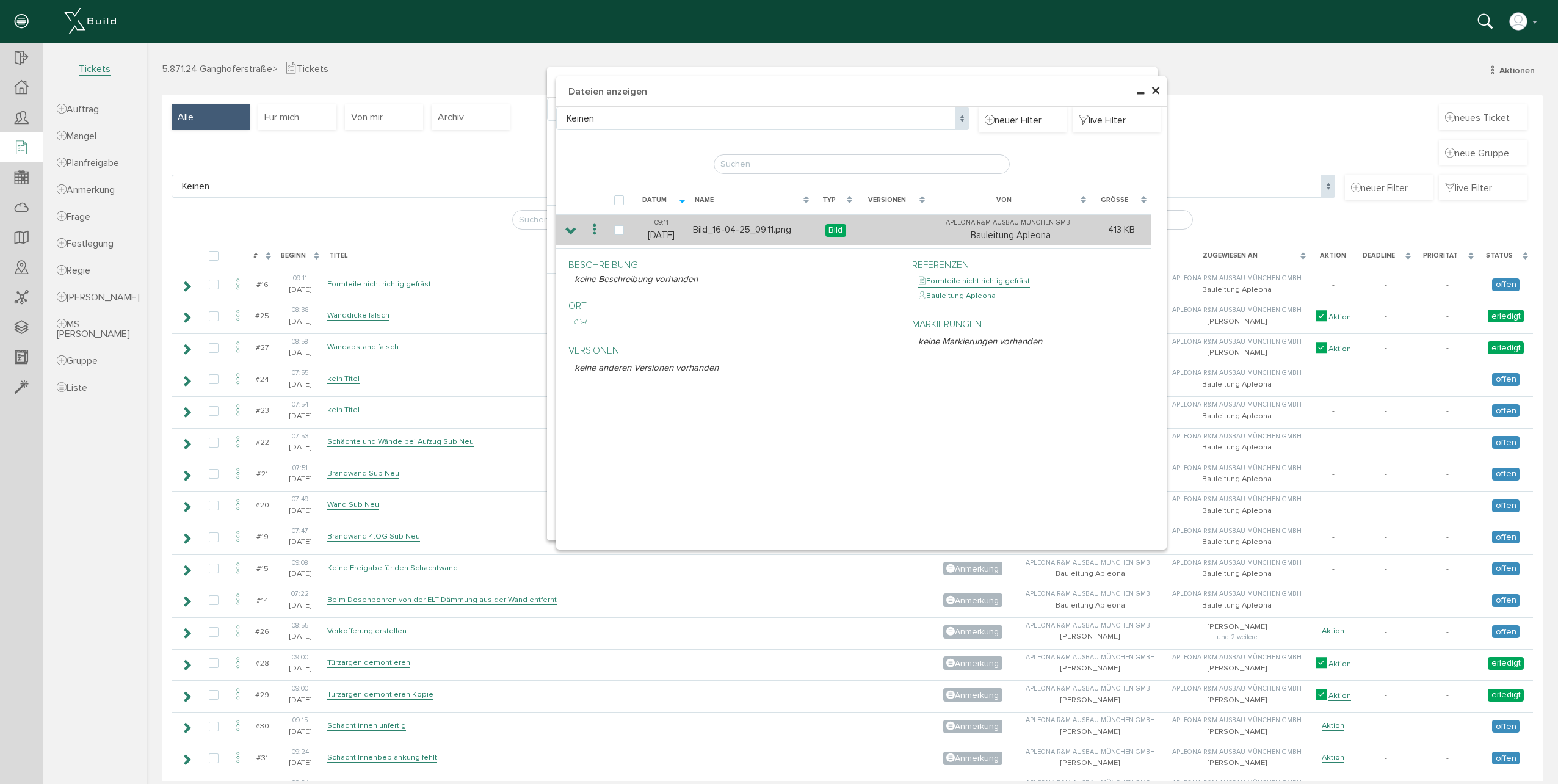
click at [720, 232] on td "Bild_16-04-25_09.11.png" at bounding box center [752, 229] width 124 height 30
click at [565, 229] on icon at bounding box center [571, 231] width 12 height 10
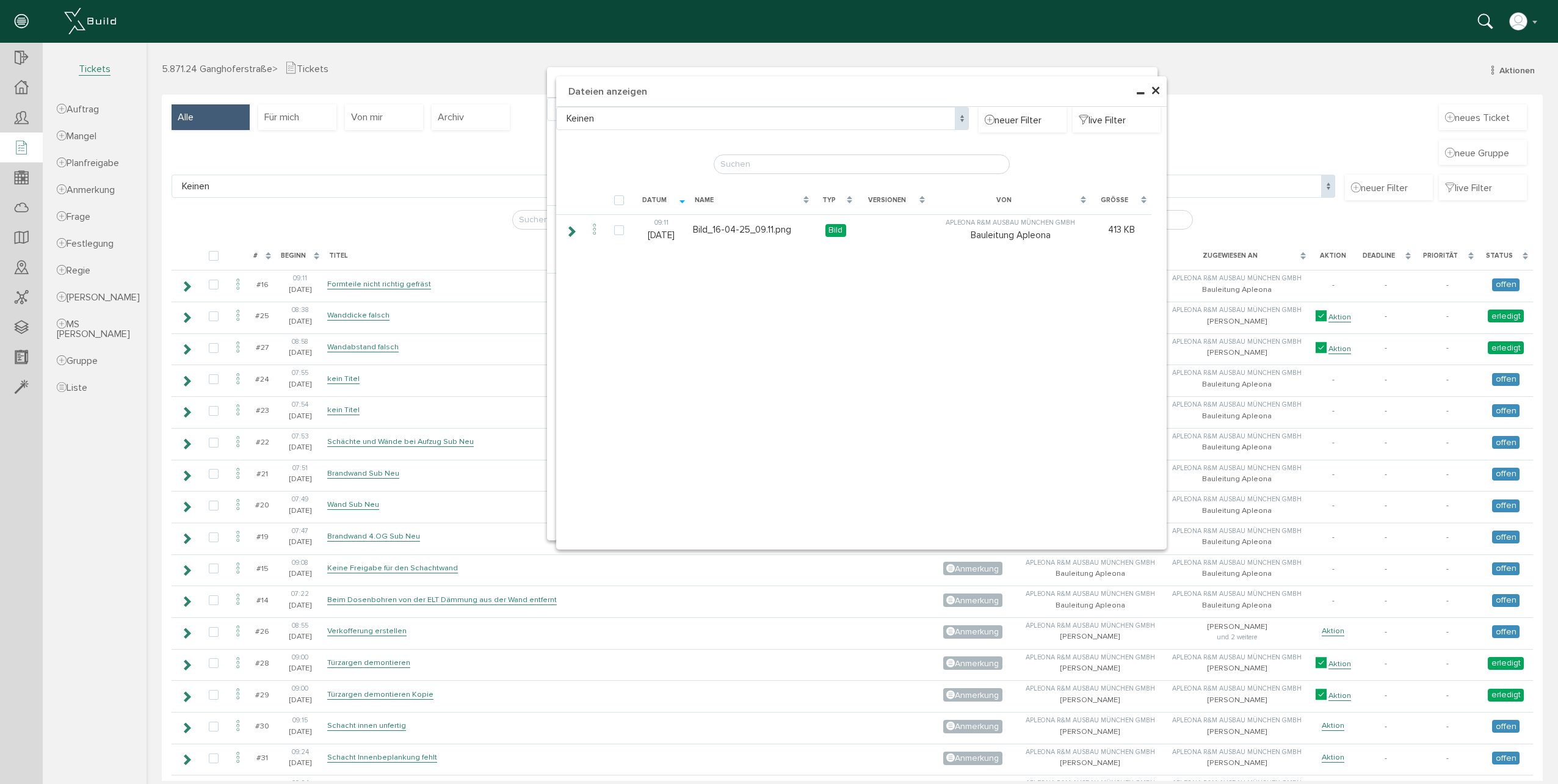
click at [1158, 90] on h4 "Dateien anzeigen" at bounding box center [861, 91] width 610 height 30
click at [1151, 93] on span "×" at bounding box center [1155, 91] width 10 height 24
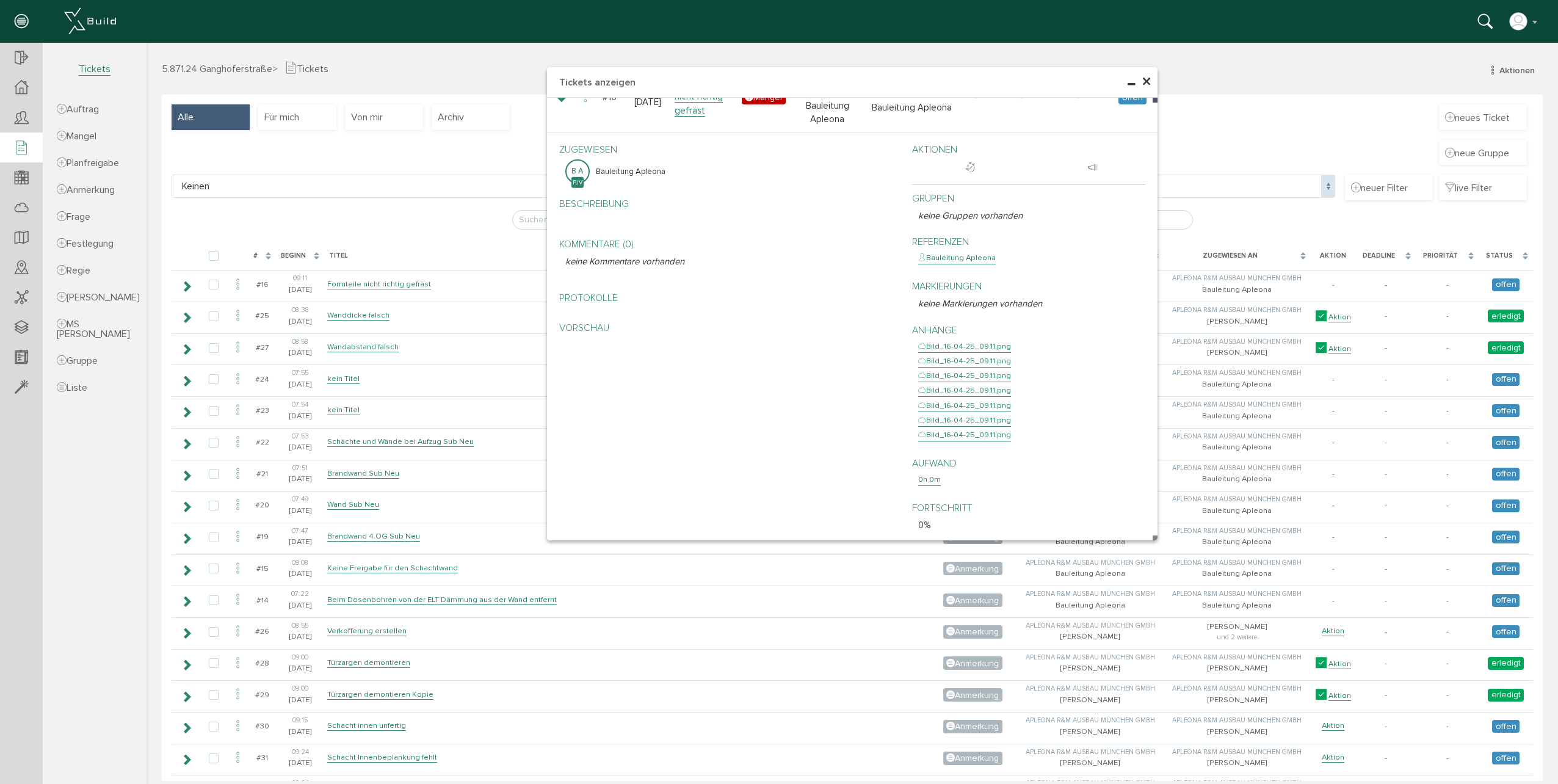
click at [1146, 84] on span "×" at bounding box center [1146, 82] width 10 height 24
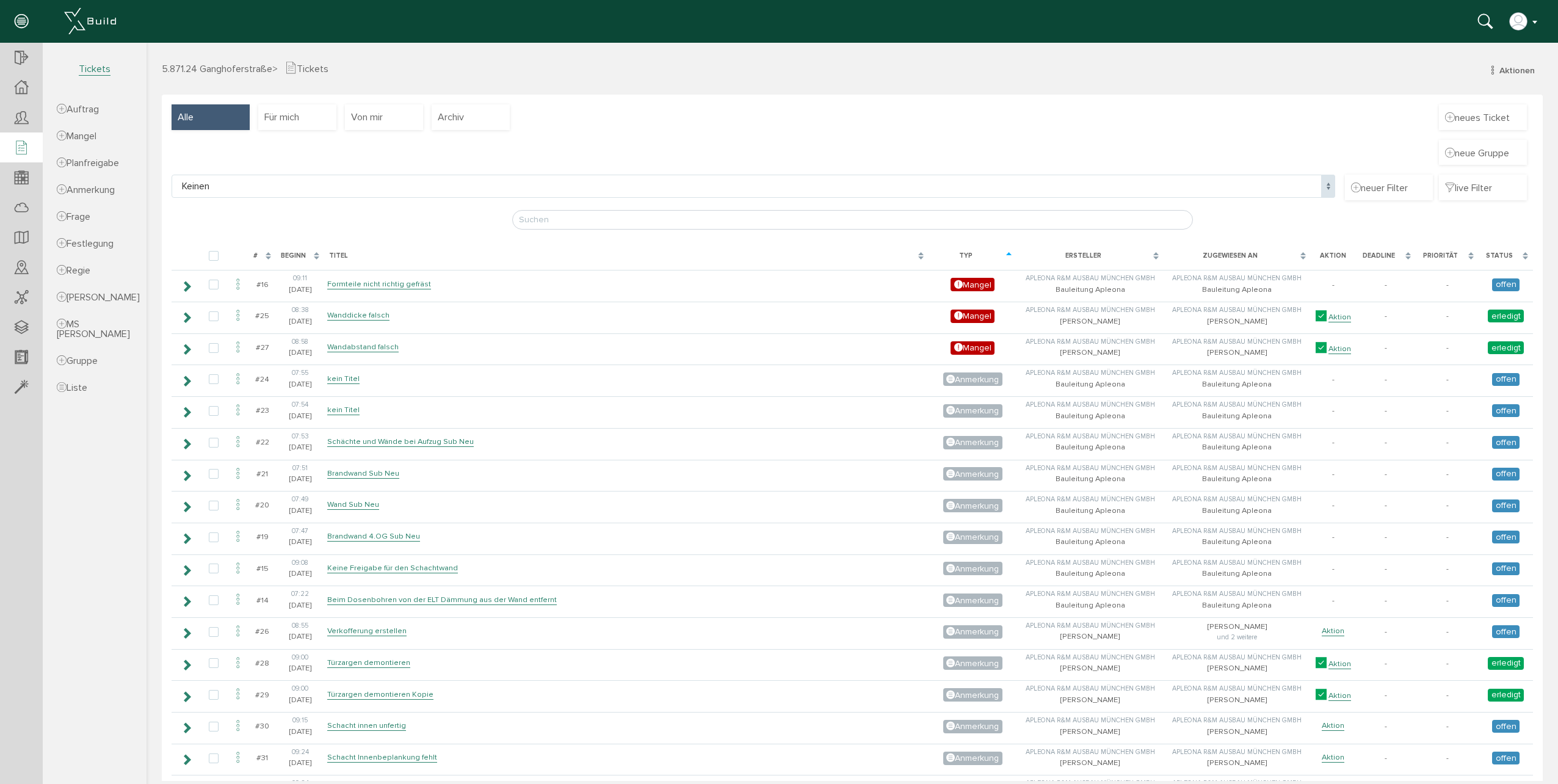
click at [1535, 20] on button "button" at bounding box center [1524, 21] width 31 height 18
click at [1457, 158] on link "Logout" at bounding box center [1481, 161] width 116 height 19
